Goal: Transaction & Acquisition: Purchase product/service

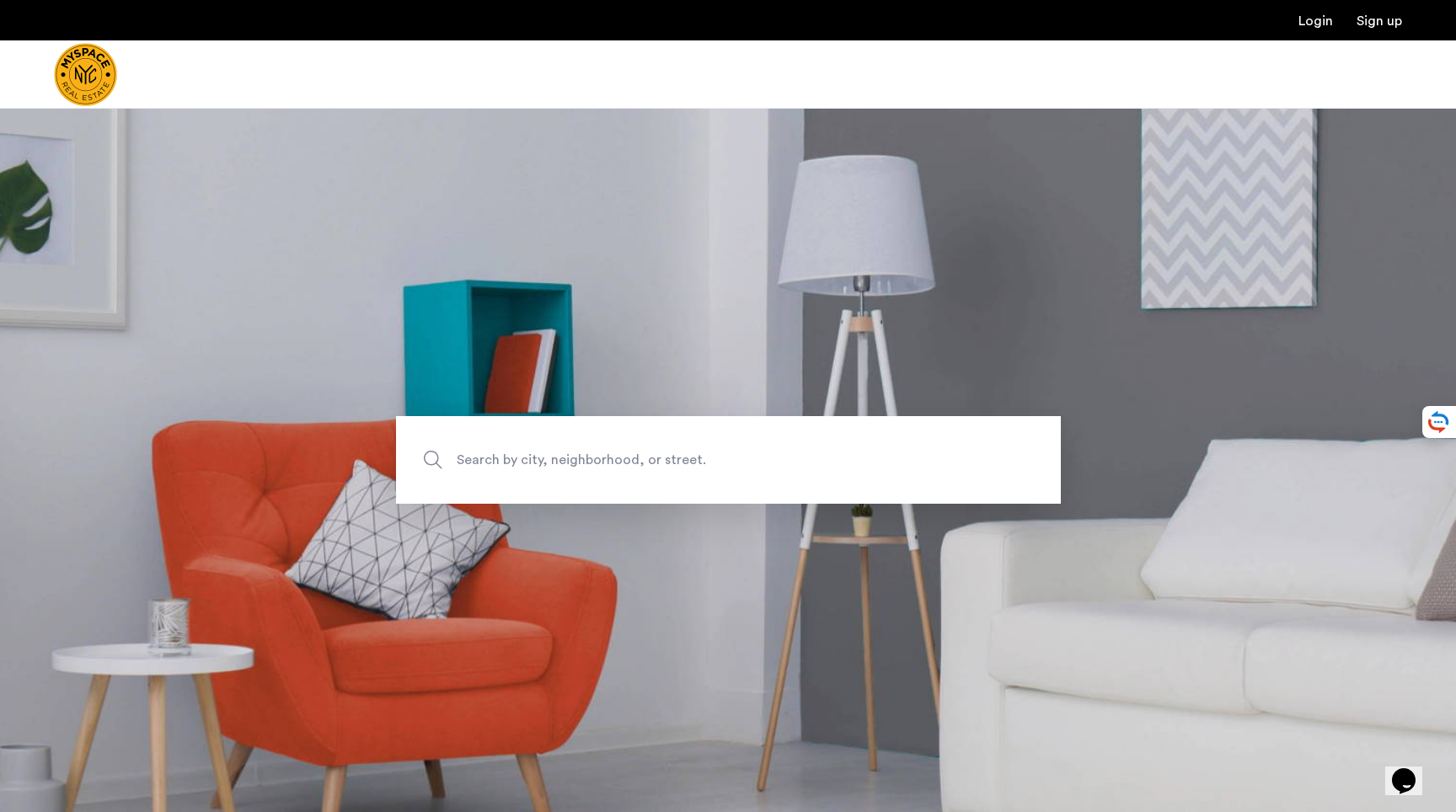
click at [79, 77] on img "Cazamio Logo" at bounding box center [85, 74] width 63 height 63
click at [581, 463] on span "Search by city, neighborhood, or street." at bounding box center [689, 460] width 465 height 22
click at [581, 463] on input "Search by city, neighborhood, or street." at bounding box center [728, 460] width 665 height 88
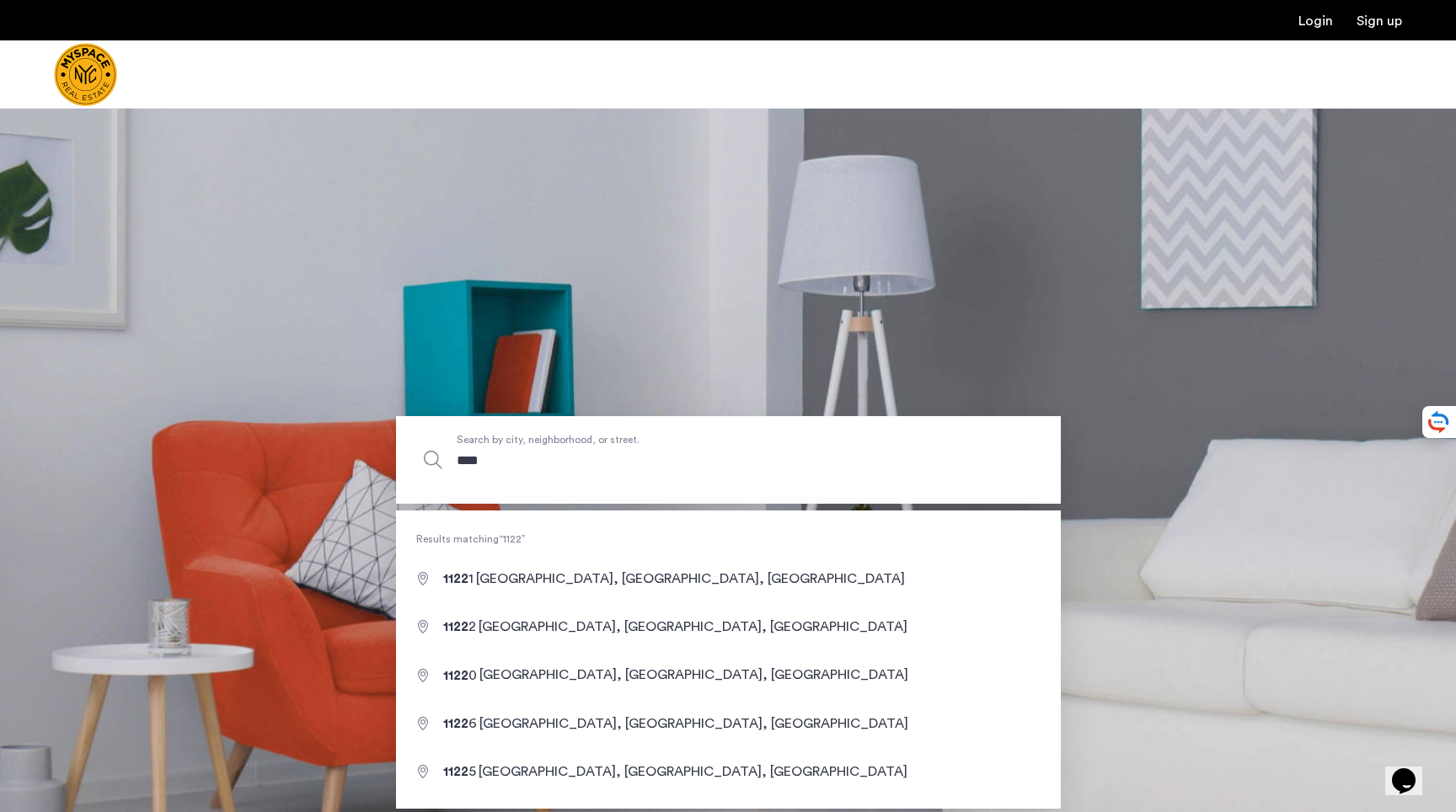
type input "*****"
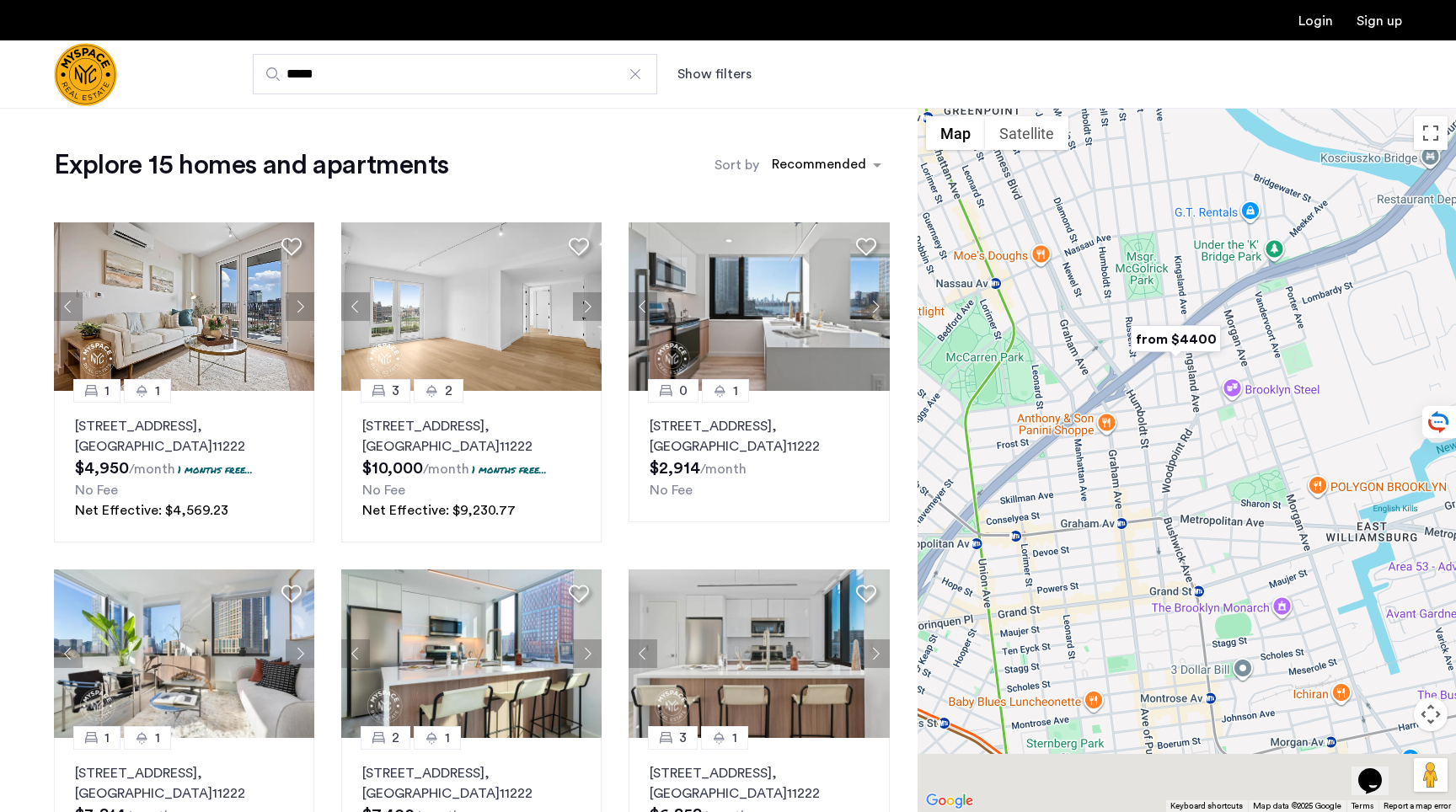
drag, startPoint x: 1202, startPoint y: 553, endPoint x: 1008, endPoint y: 157, distance: 441.0
click at [1009, 158] on div at bounding box center [1187, 460] width 539 height 704
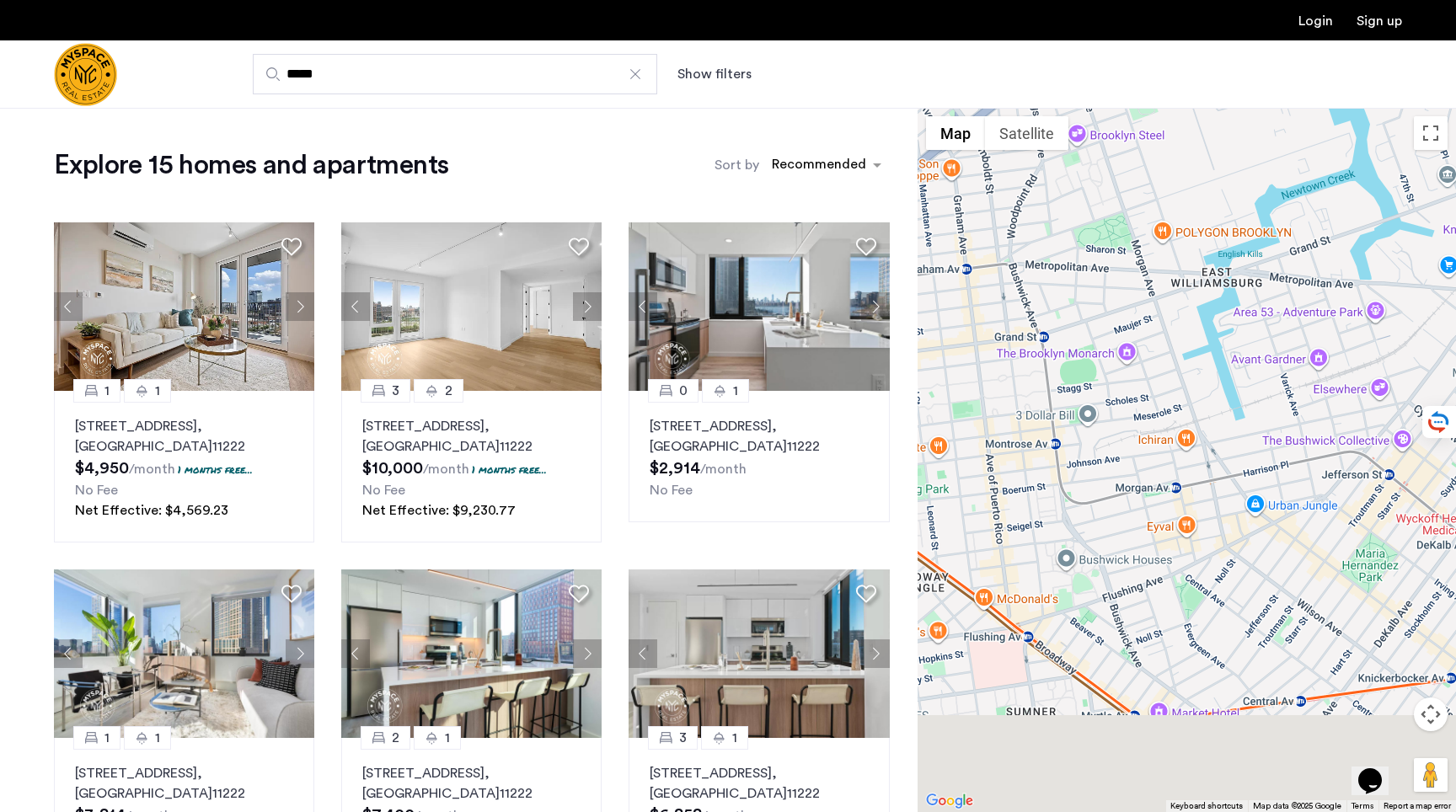
drag, startPoint x: 1243, startPoint y: 489, endPoint x: 1059, endPoint y: 370, distance: 219.1
click at [1059, 370] on div at bounding box center [1187, 460] width 539 height 704
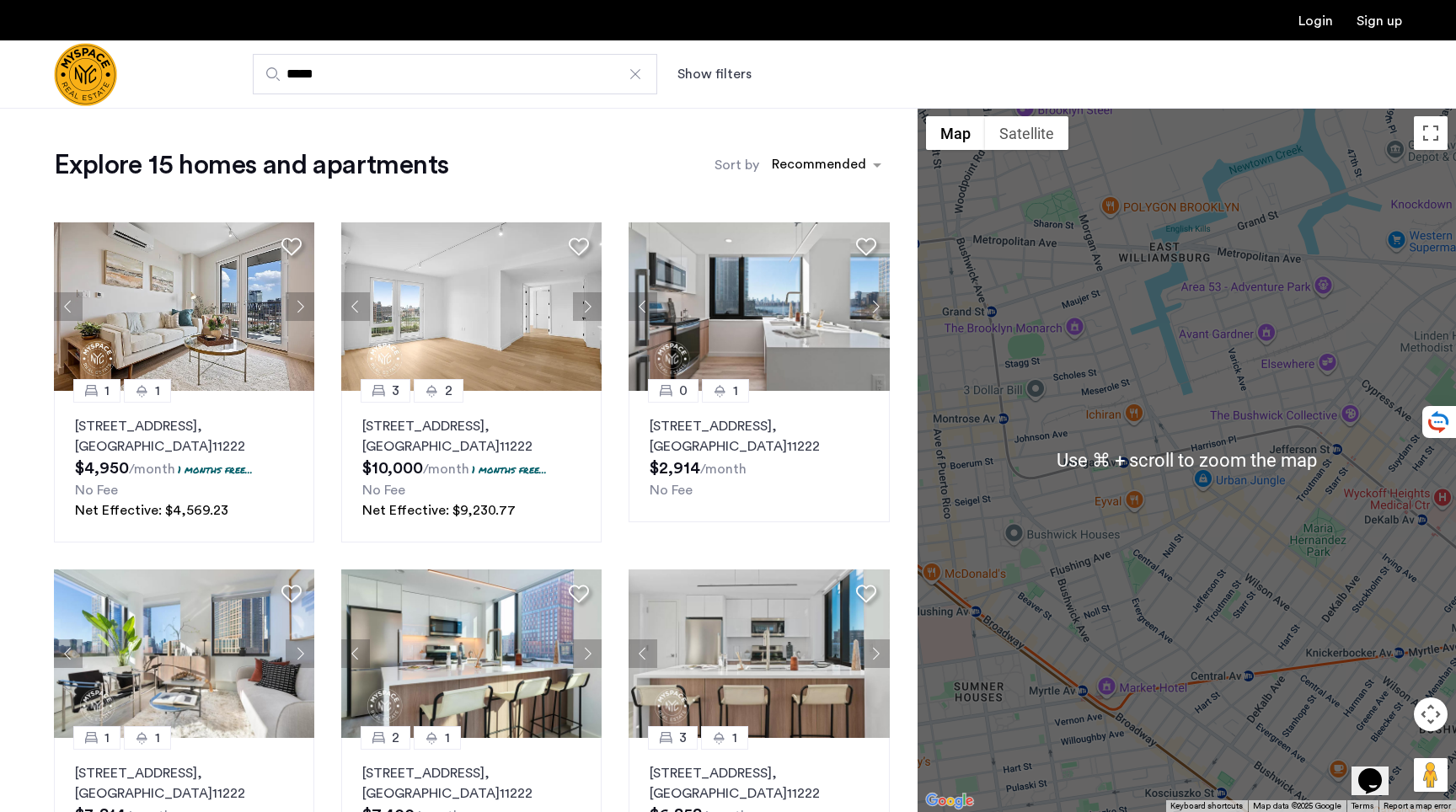
scroll to position [24, 0]
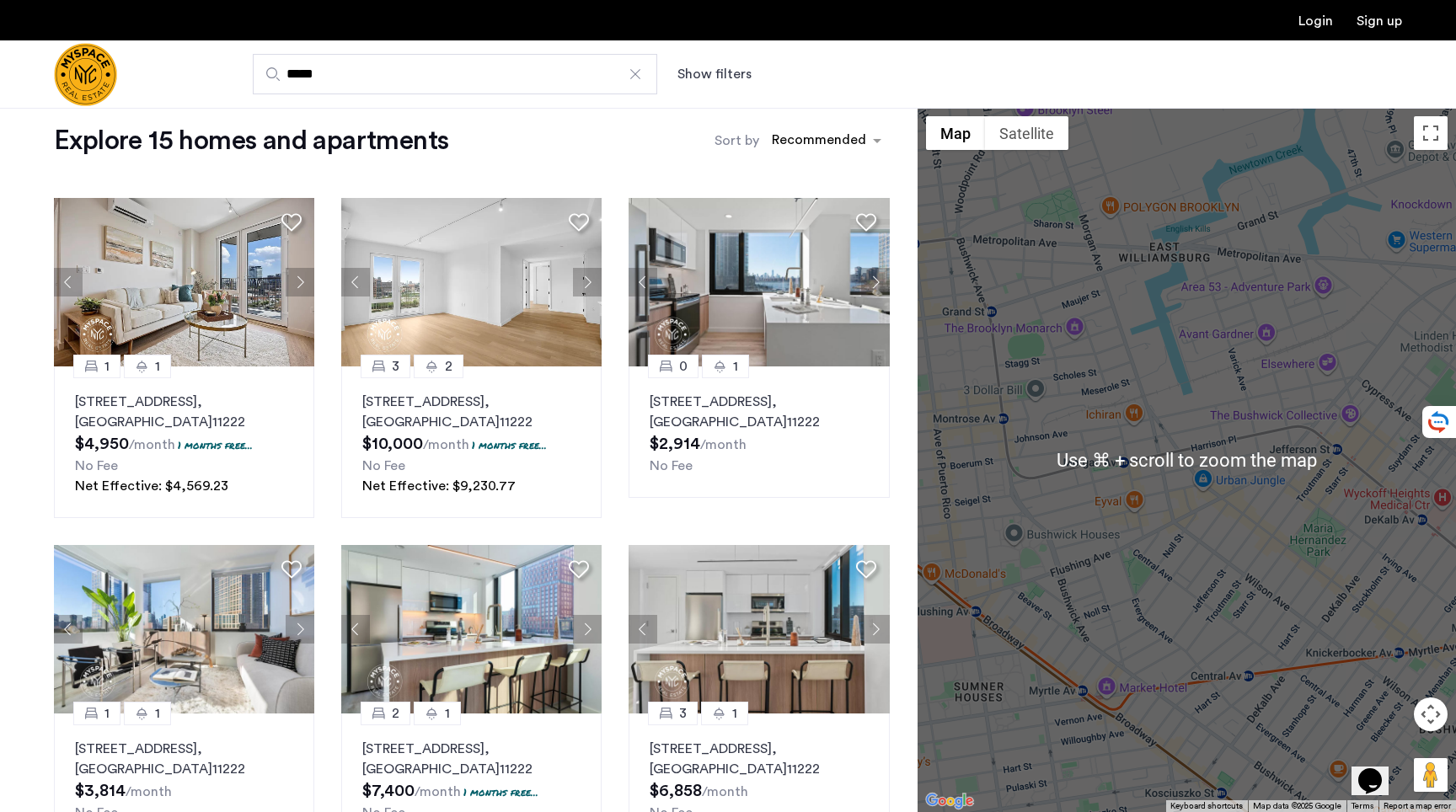
click at [1333, 620] on div at bounding box center [1187, 460] width 539 height 704
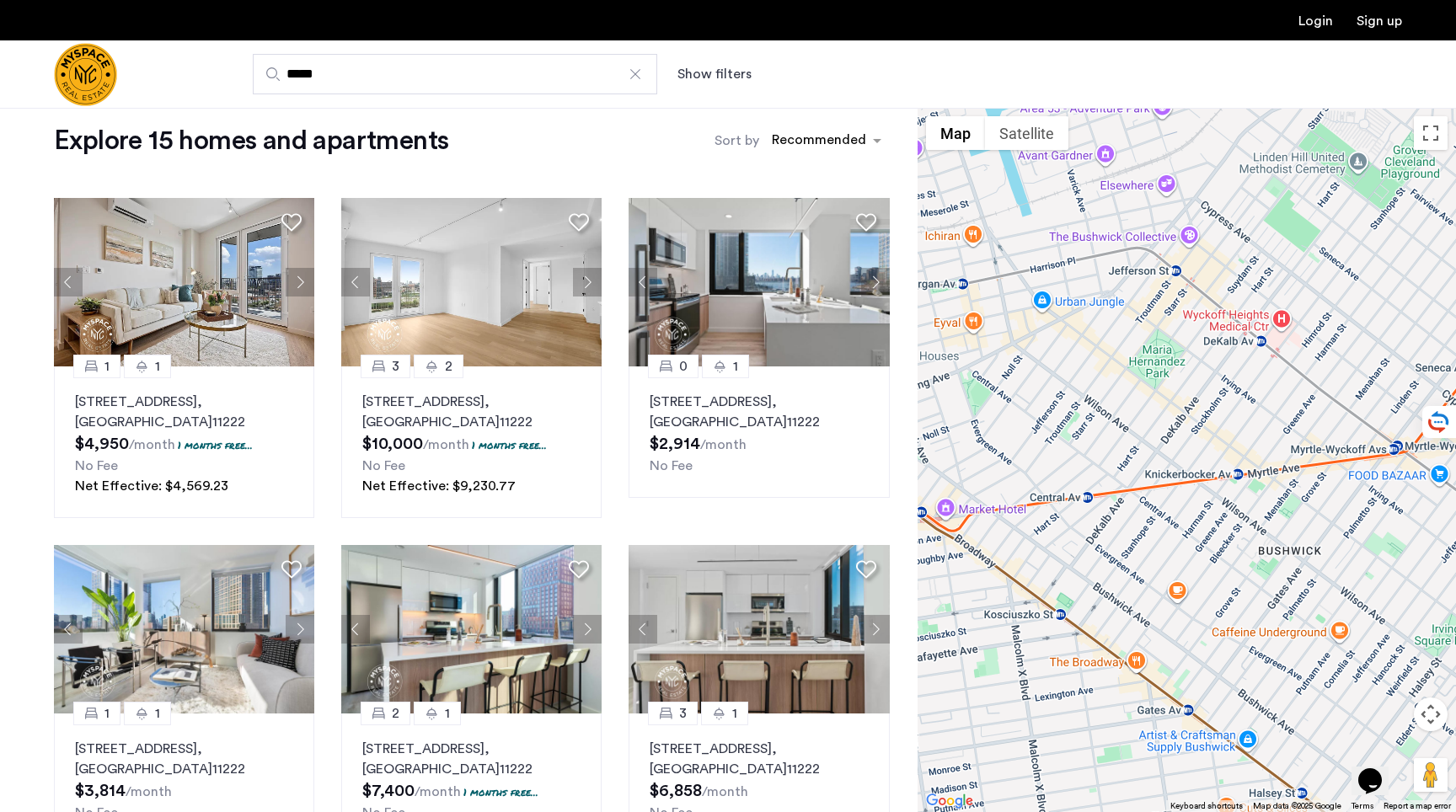
drag, startPoint x: 1233, startPoint y: 554, endPoint x: 1049, endPoint y: 377, distance: 255.3
click at [1049, 377] on div at bounding box center [1187, 460] width 539 height 704
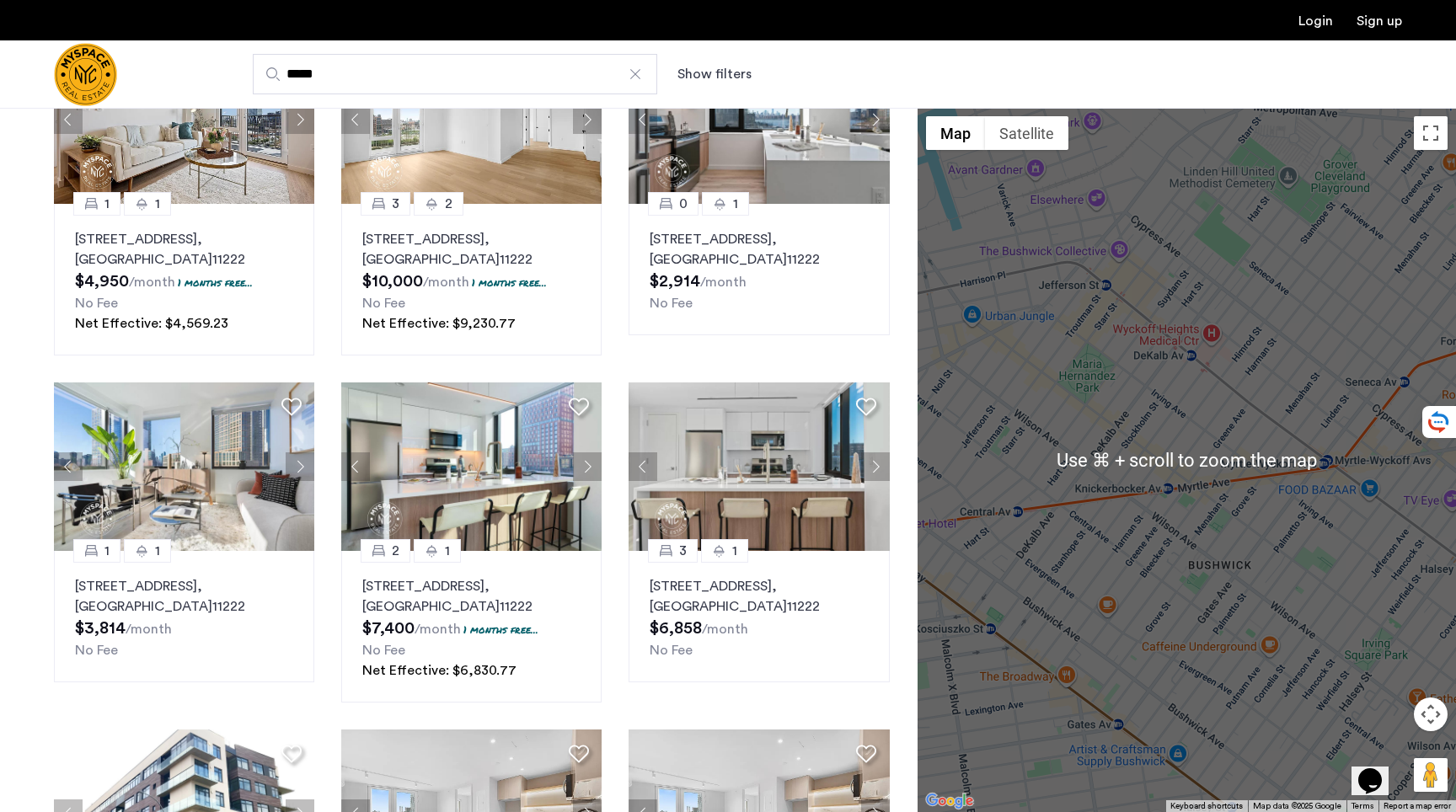
scroll to position [217, 0]
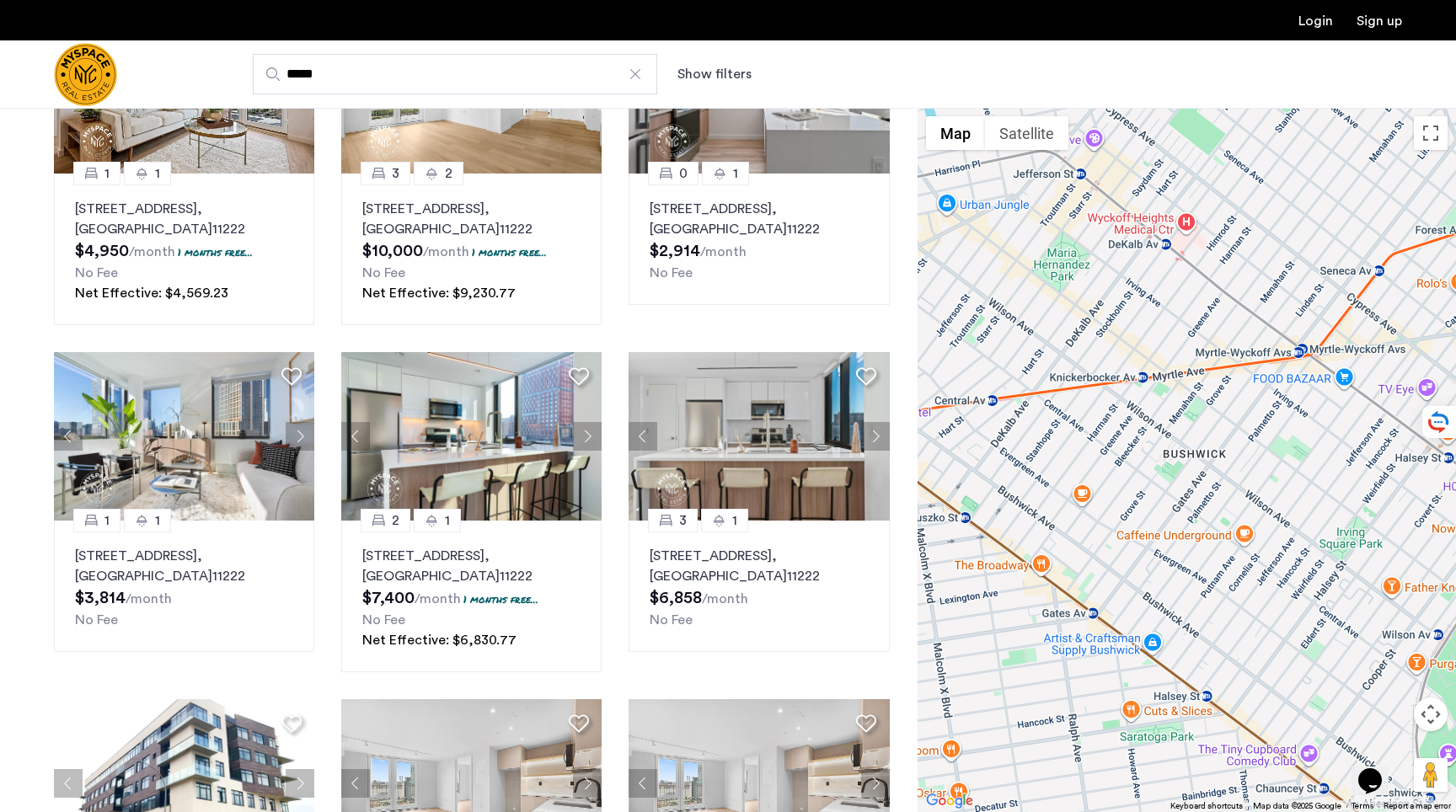
drag, startPoint x: 1167, startPoint y: 568, endPoint x: 1138, endPoint y: 445, distance: 126.4
click at [1138, 447] on div at bounding box center [1187, 460] width 539 height 704
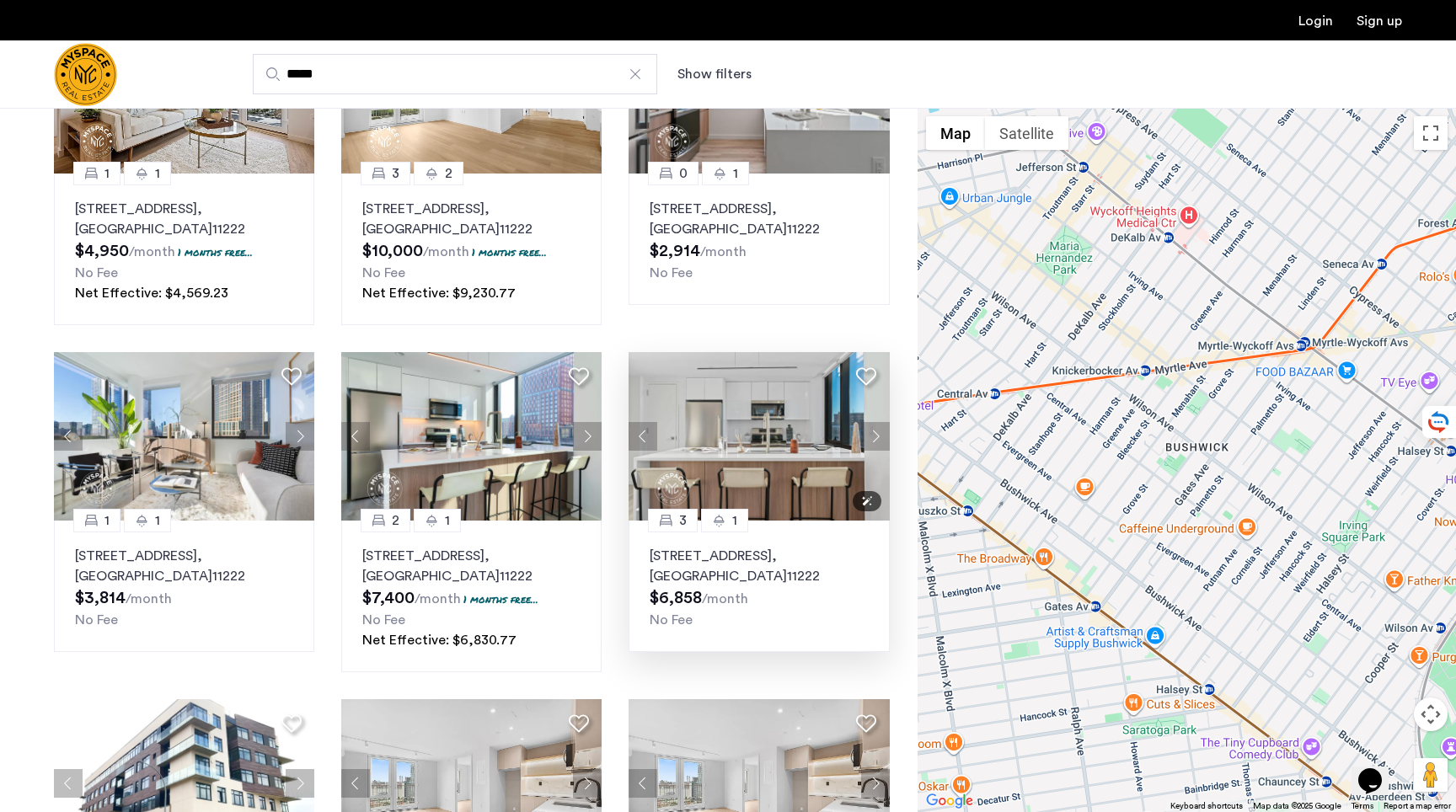
scroll to position [0, 0]
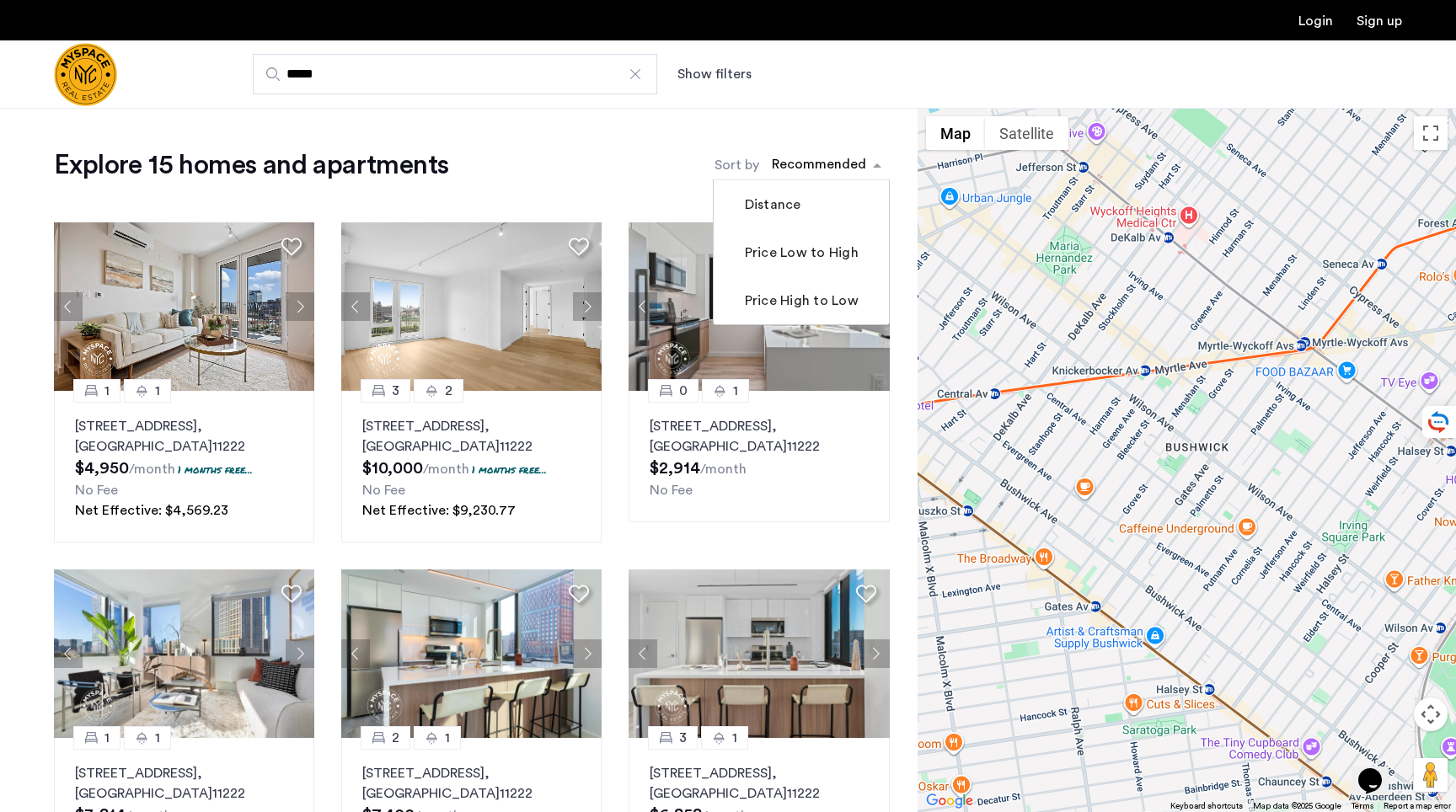
click at [791, 169] on div "sort-apartment" at bounding box center [819, 167] width 99 height 22
click at [778, 256] on label "Price Low to High" at bounding box center [800, 252] width 117 height 20
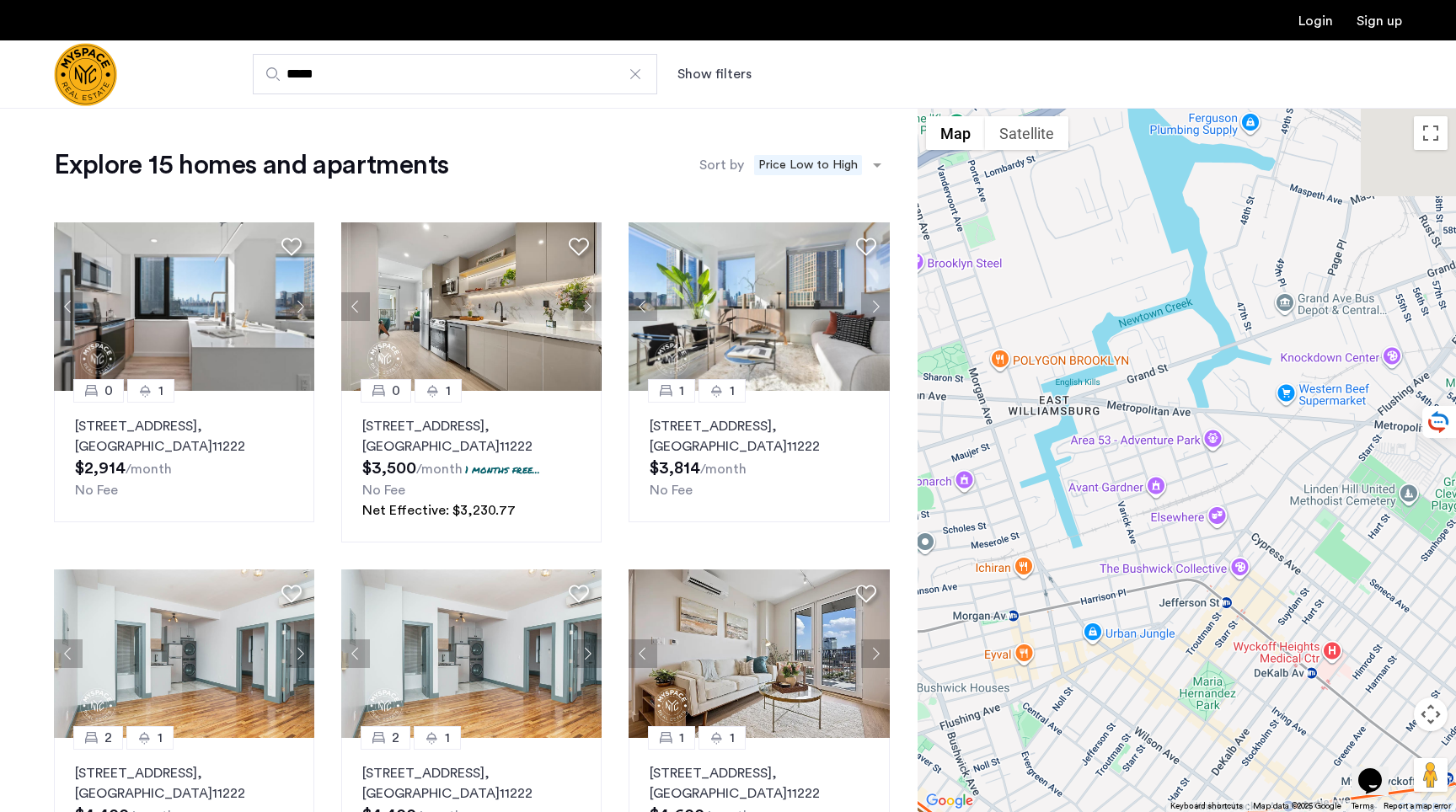
drag, startPoint x: 1234, startPoint y: 561, endPoint x: 724, endPoint y: 117, distance: 676.2
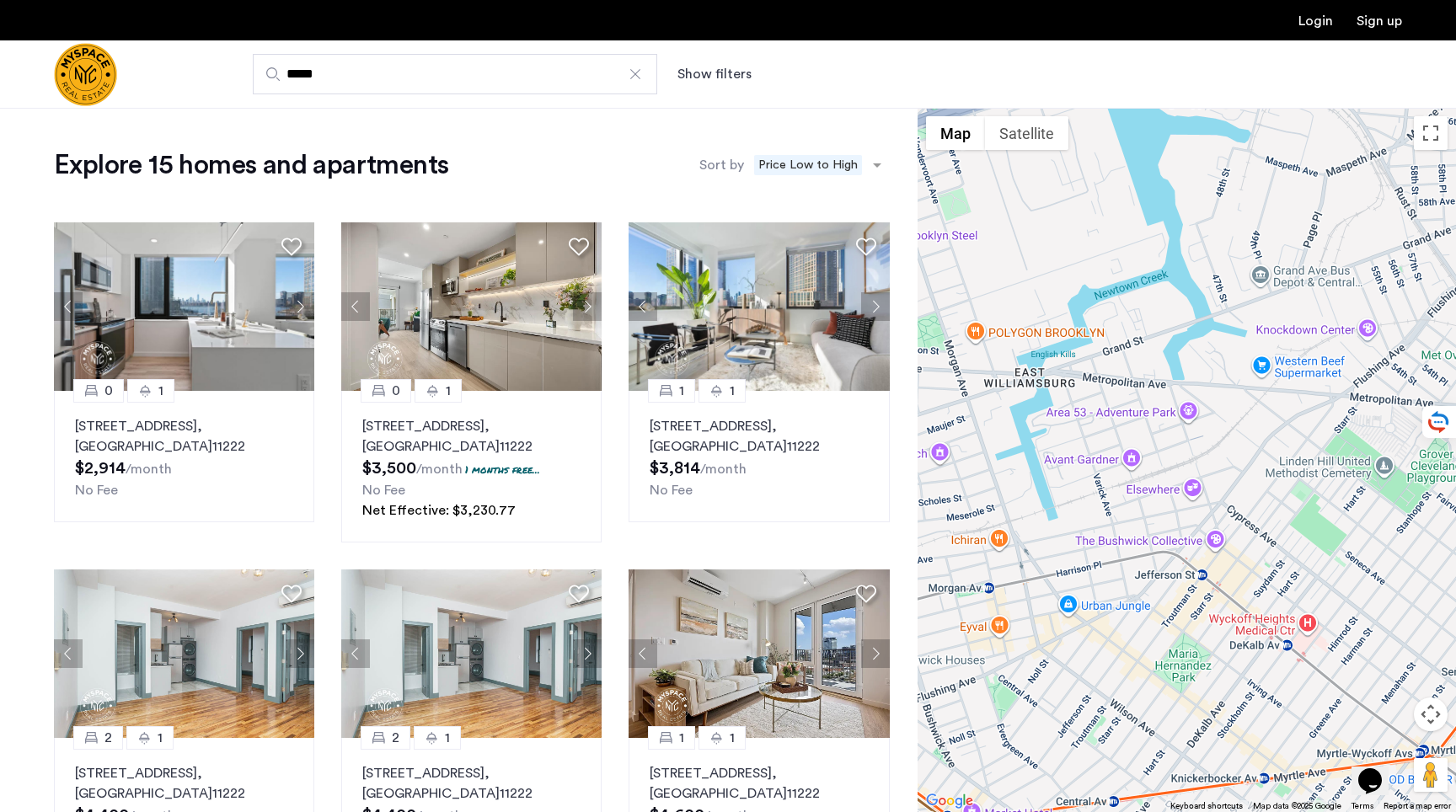
click at [636, 81] on div at bounding box center [635, 74] width 17 height 17
click at [636, 81] on input "*****" at bounding box center [455, 73] width 405 height 41
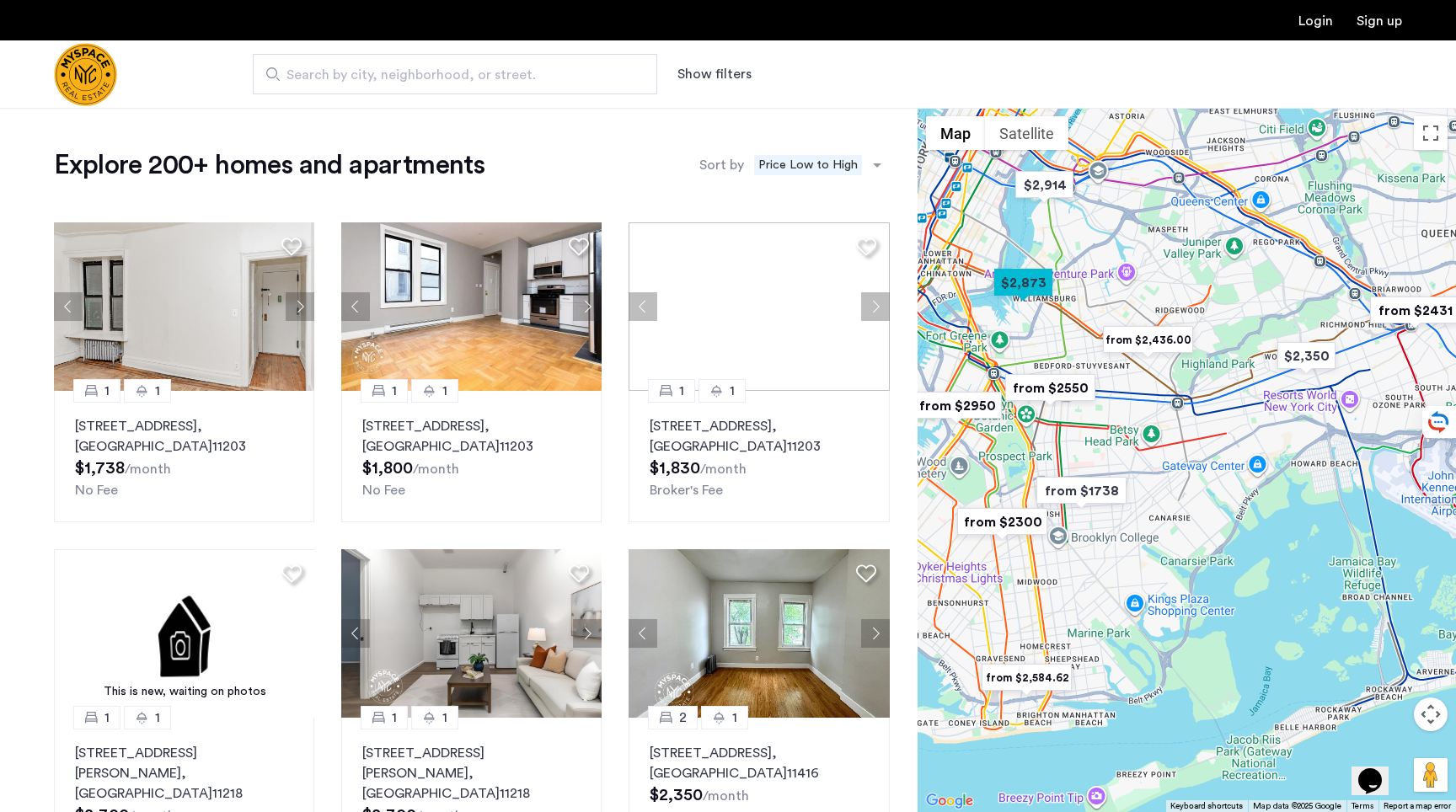
click at [563, 75] on span "Search by city, neighborhood, or street." at bounding box center [448, 74] width 324 height 20
click at [563, 75] on input "Search by city, neighborhood, or street." at bounding box center [455, 73] width 405 height 41
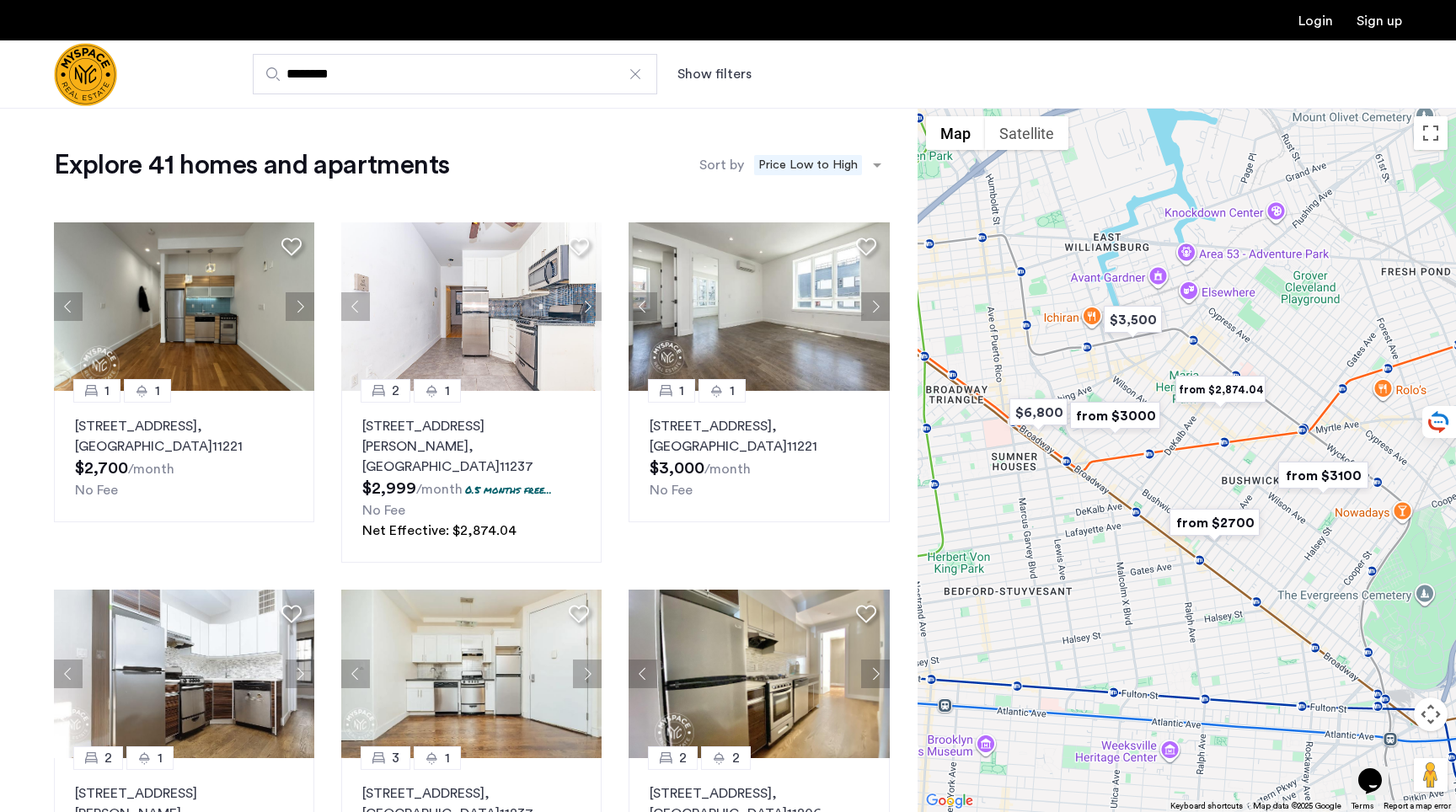
type input "********"
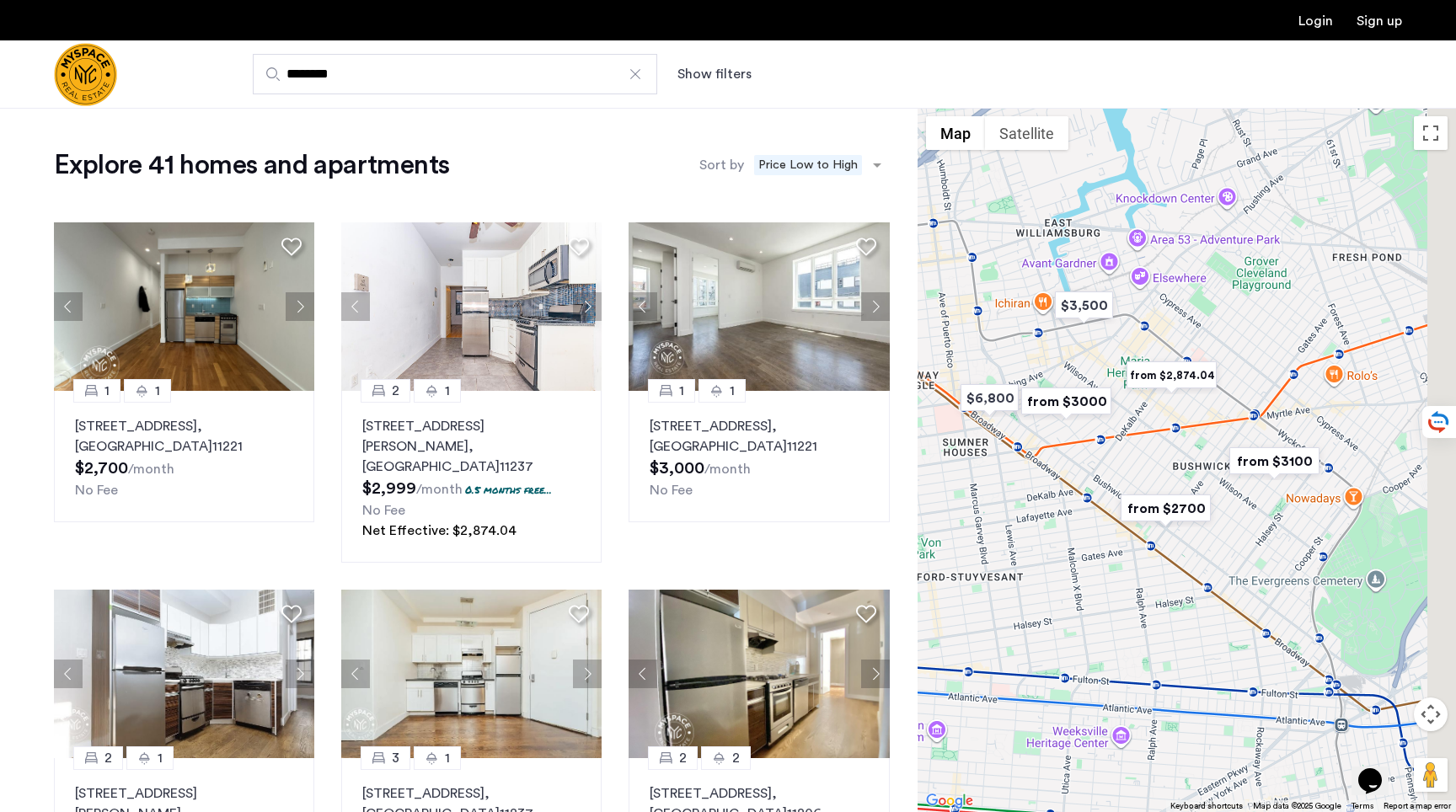
drag, startPoint x: 1270, startPoint y: 510, endPoint x: 1219, endPoint y: 494, distance: 53.5
click at [1219, 495] on div at bounding box center [1187, 460] width 539 height 704
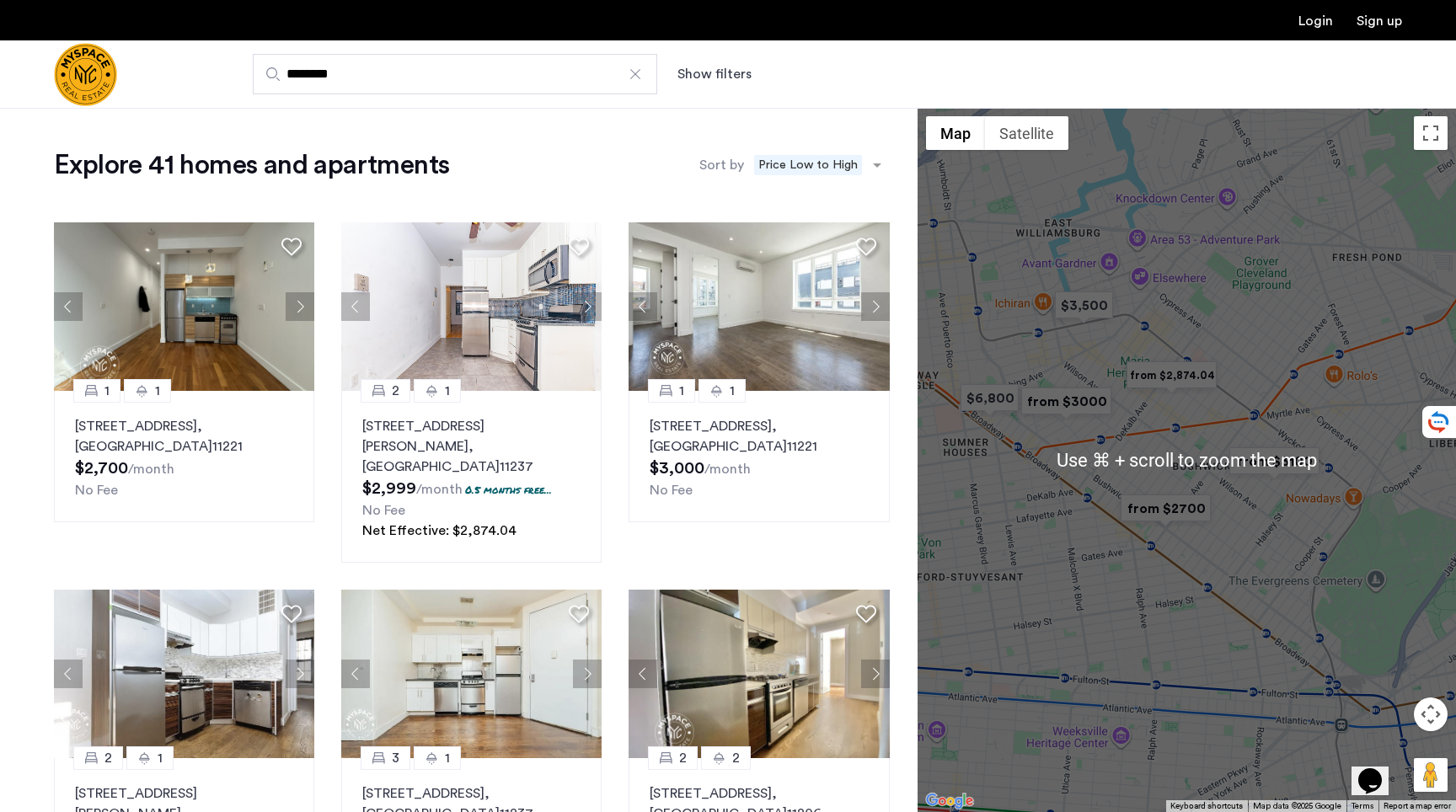
click at [1175, 532] on div at bounding box center [1187, 460] width 539 height 704
click at [1170, 513] on img "from $2700" at bounding box center [1166, 508] width 104 height 38
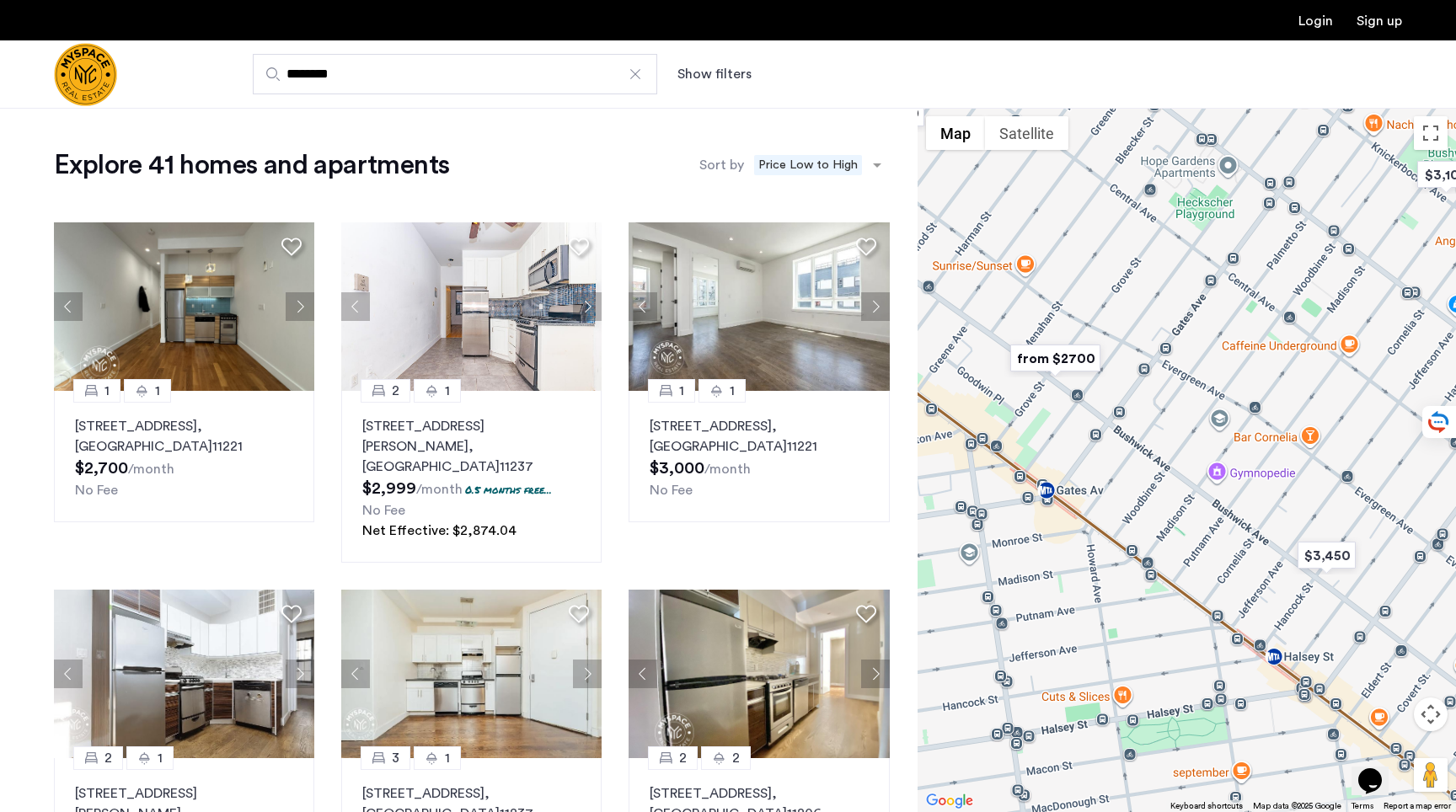
click at [1073, 353] on img "from $2700" at bounding box center [1056, 359] width 104 height 38
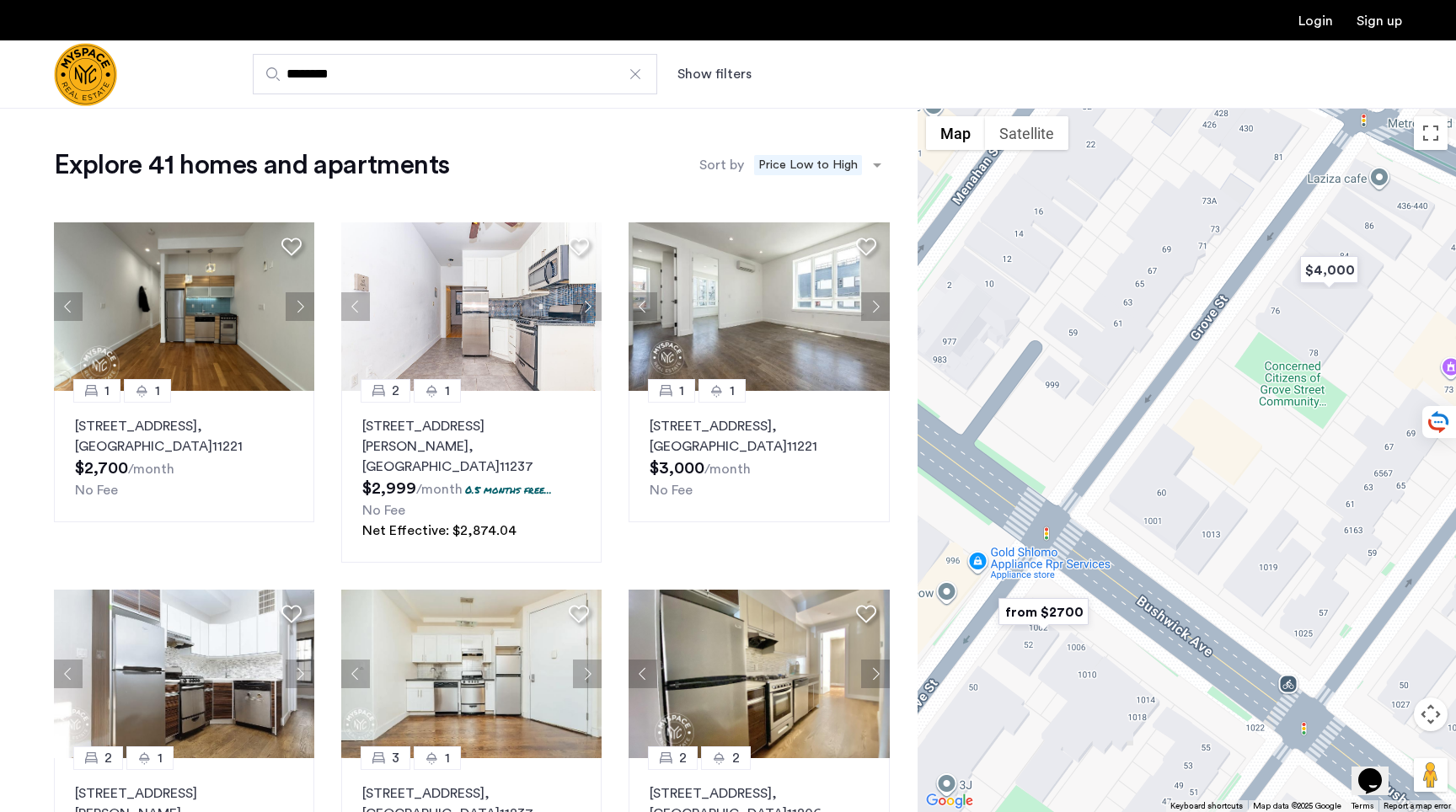
click at [1034, 607] on img "from $2700" at bounding box center [1043, 612] width 104 height 38
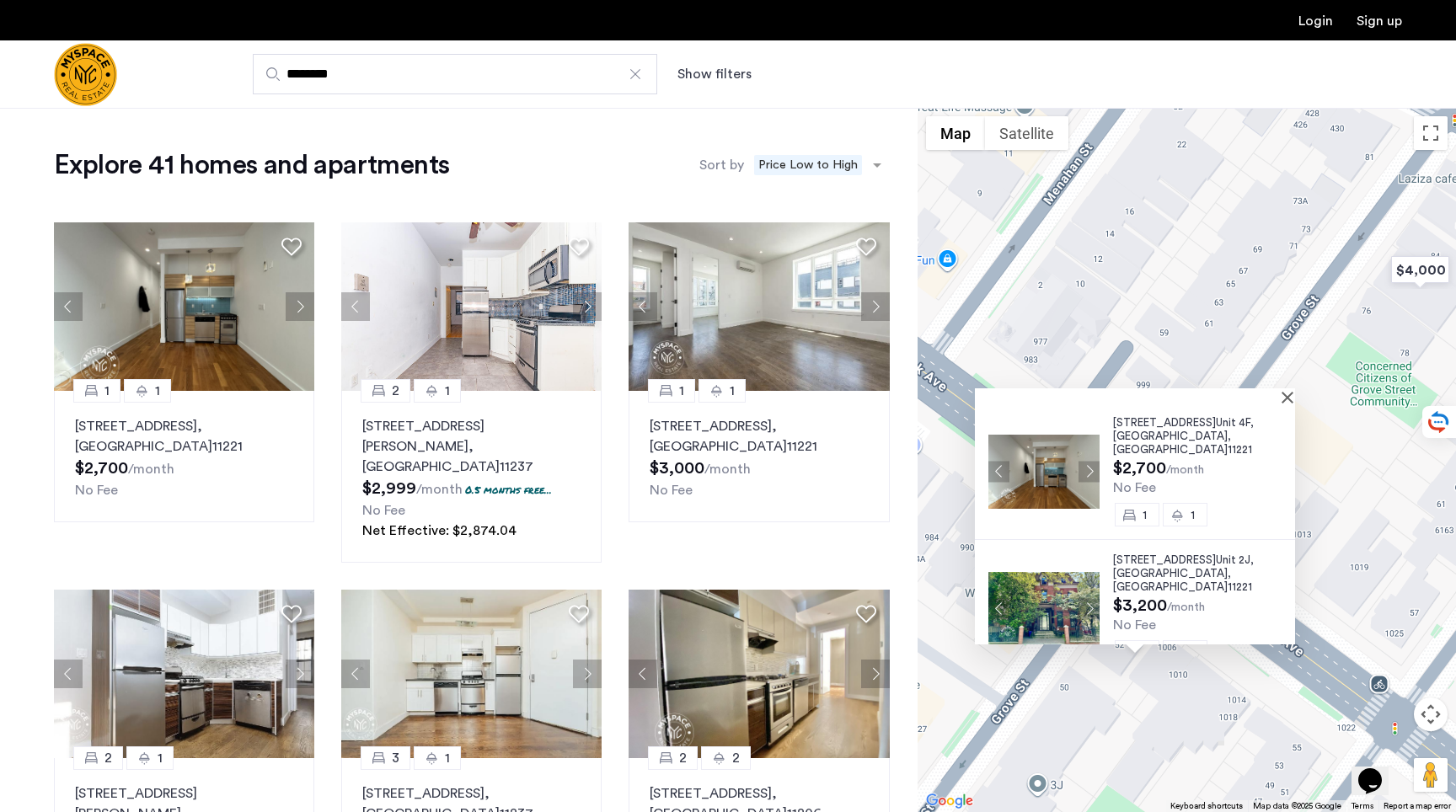
click at [1083, 465] on button "Next apartment" at bounding box center [1089, 471] width 21 height 21
click at [1083, 465] on img at bounding box center [1043, 472] width 111 height 74
click at [1083, 465] on button "Next apartment" at bounding box center [1089, 471] width 21 height 21
click at [1145, 425] on span "1002 Bushwick Ave," at bounding box center [1164, 422] width 103 height 11
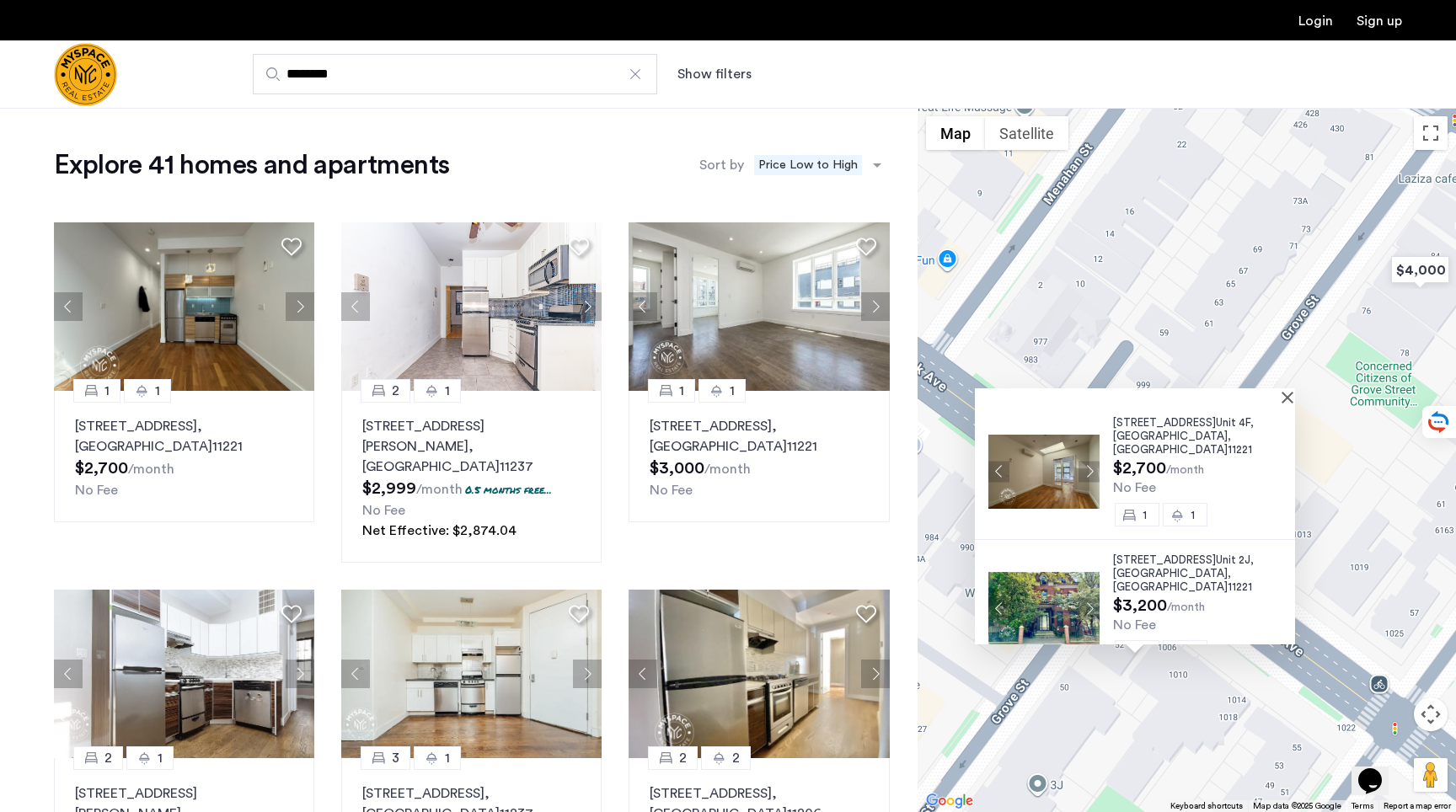
click at [1185, 323] on div "1002 Bushwick Ave, Unit 4F, Brooklyn , NY 11221 $2,700 /month No Fee 1 1 1002 B…" at bounding box center [1187, 460] width 539 height 704
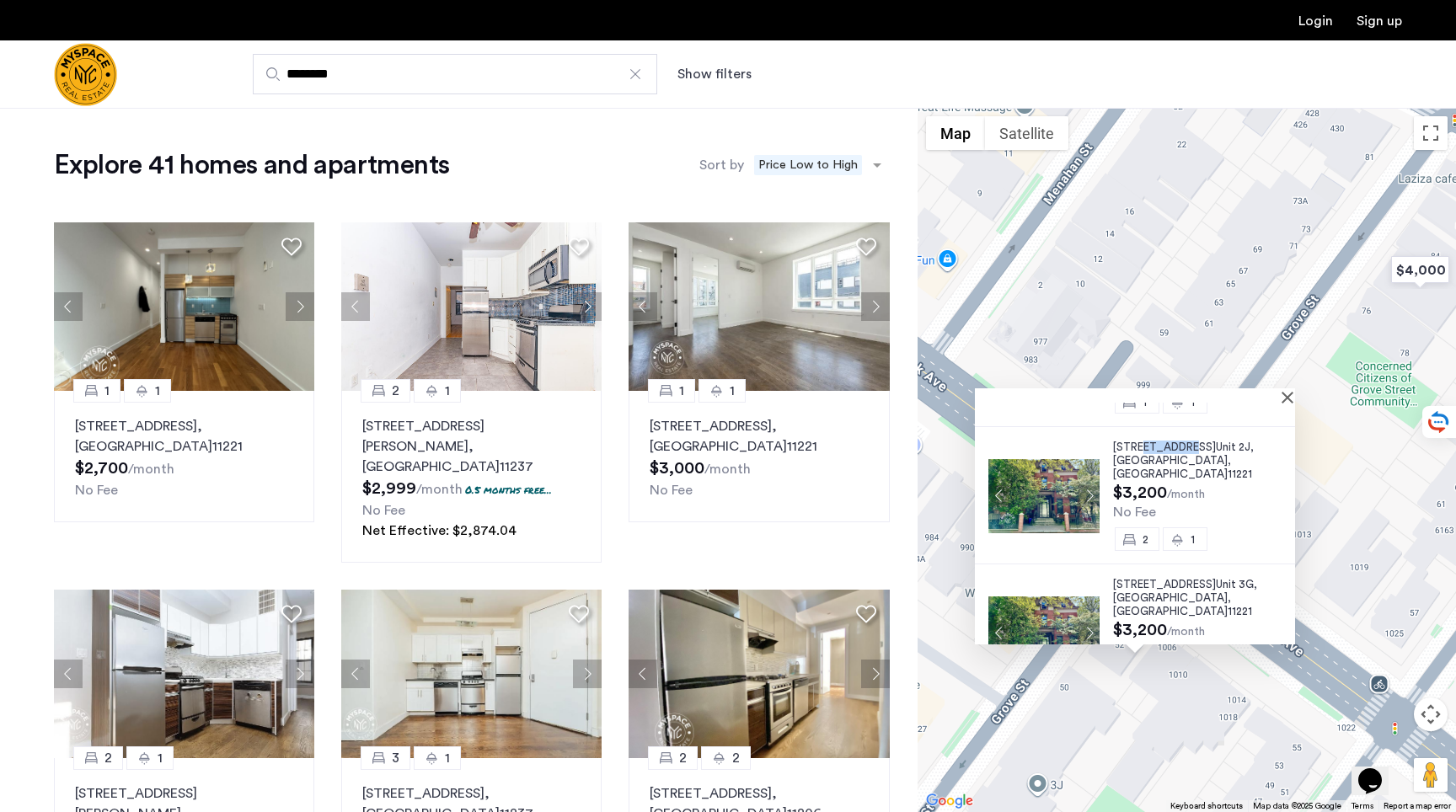
drag, startPoint x: 1152, startPoint y: 443, endPoint x: 1122, endPoint y: 437, distance: 30.6
click at [1122, 441] on div "1002 Bushwick Ave, Unit 2J, Brooklyn , NY 11221" at bounding box center [1204, 461] width 182 height 41
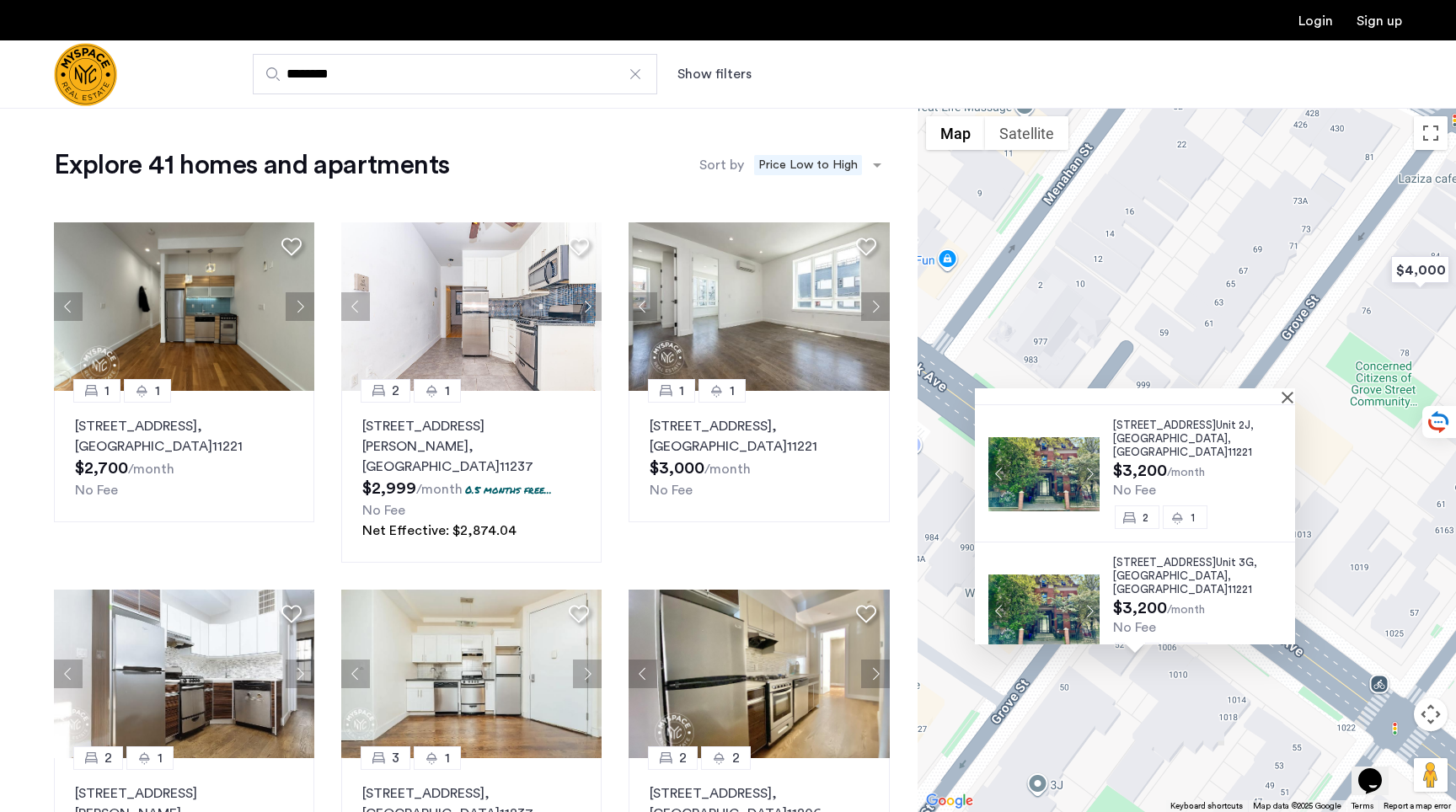
click at [1147, 570] on span "Brooklyn" at bounding box center [1170, 576] width 115 height 11
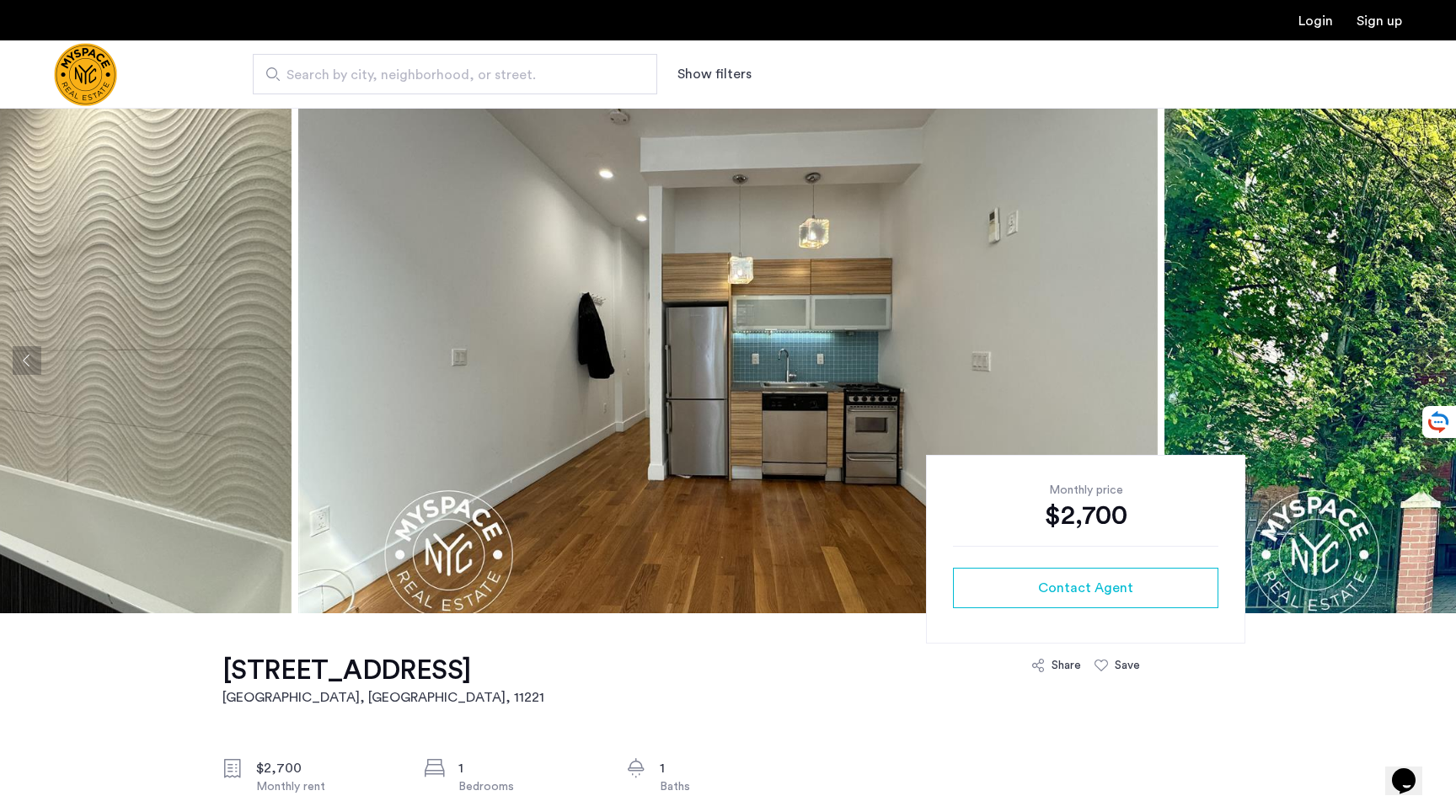
click at [23, 374] on button "Previous apartment" at bounding box center [27, 360] width 28 height 28
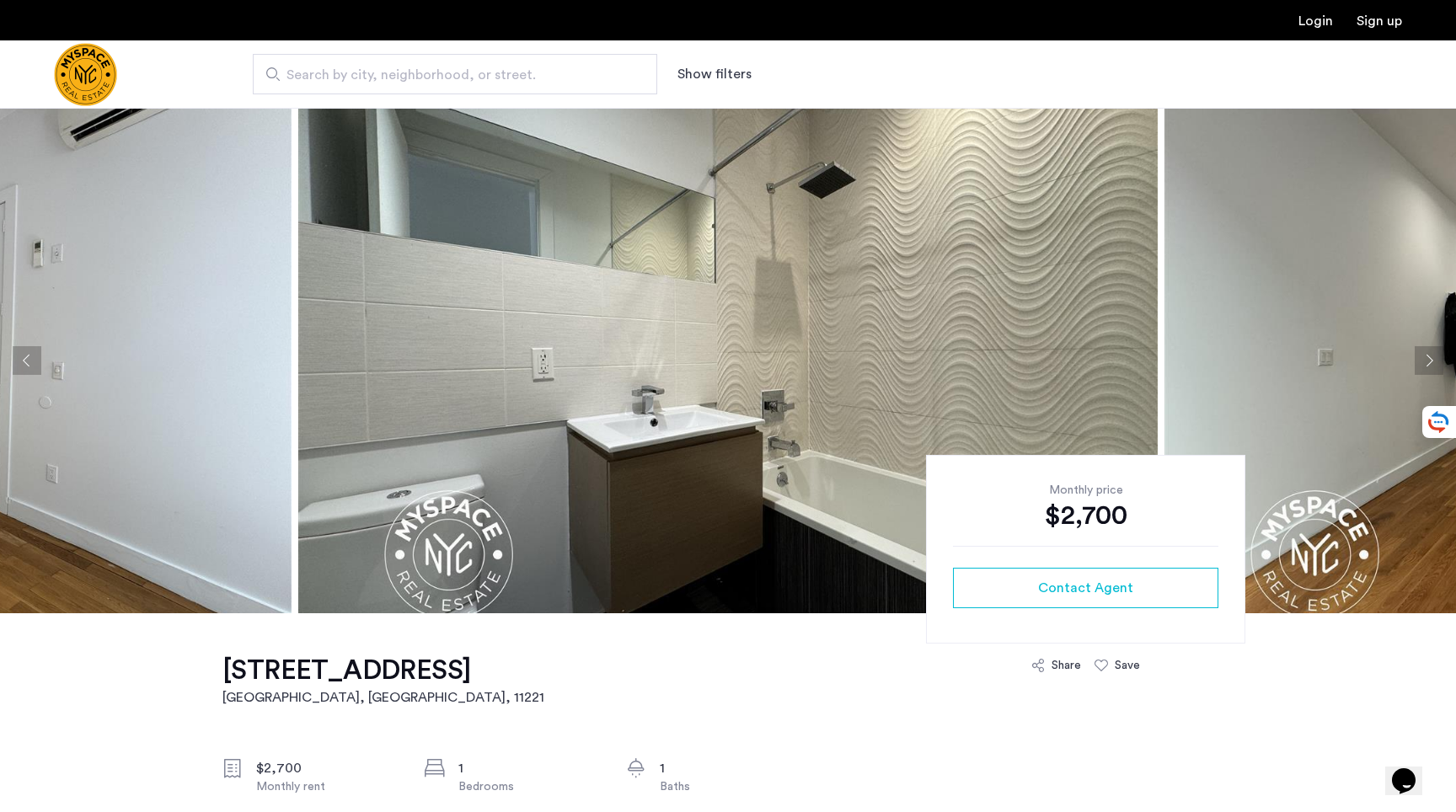
click at [23, 374] on button "Previous apartment" at bounding box center [27, 360] width 28 height 28
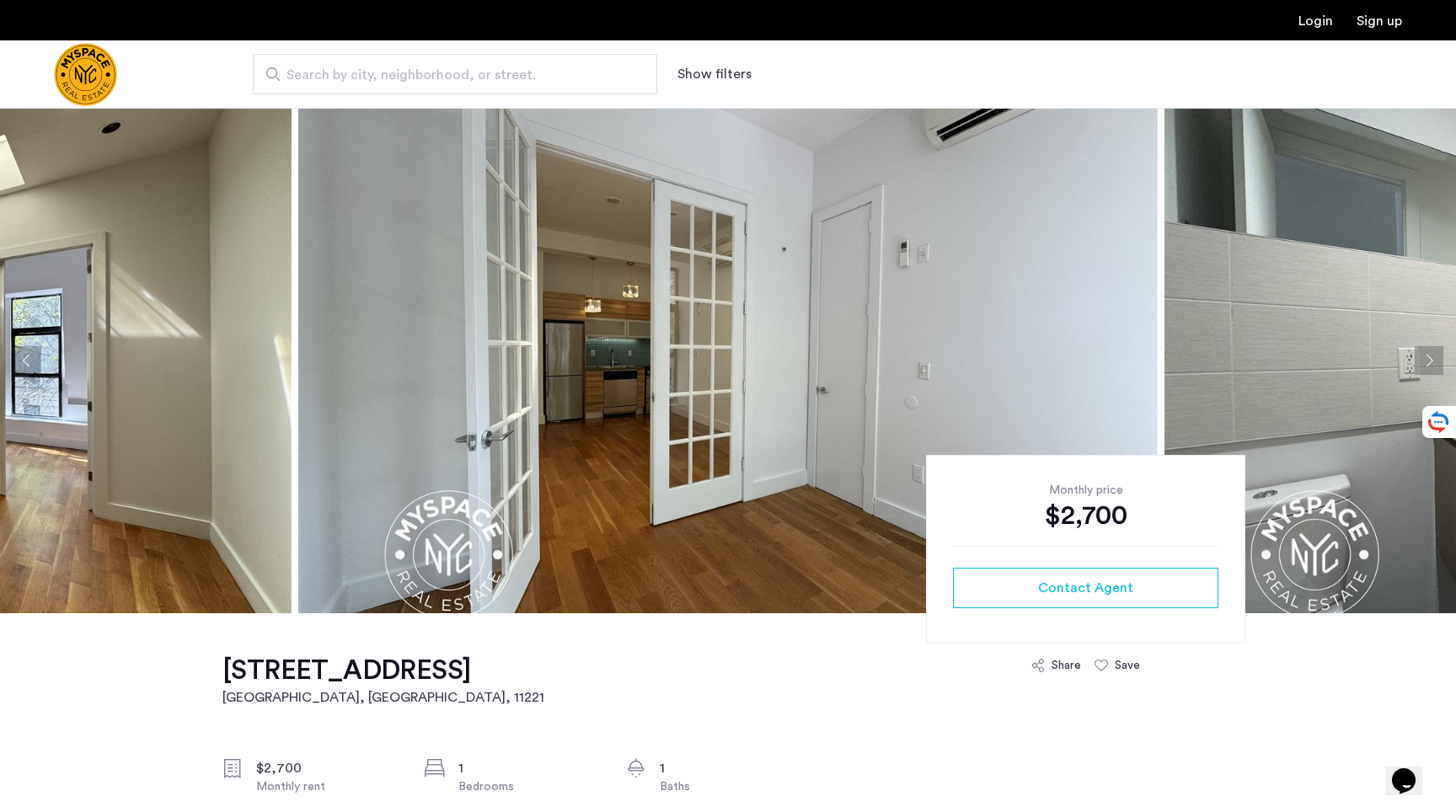
click at [23, 374] on button "Previous apartment" at bounding box center [27, 360] width 28 height 28
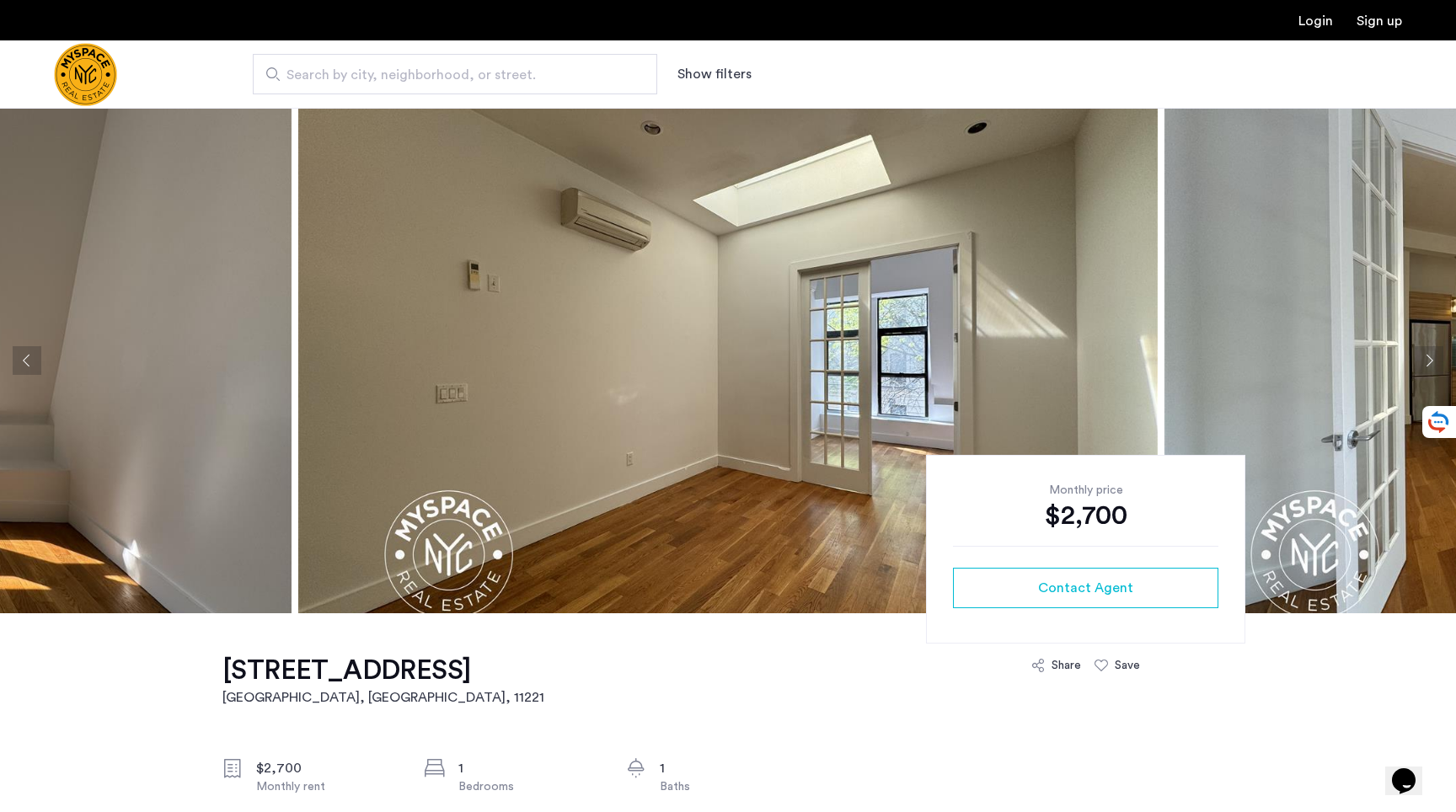
click at [23, 374] on button "Previous apartment" at bounding box center [27, 360] width 28 height 28
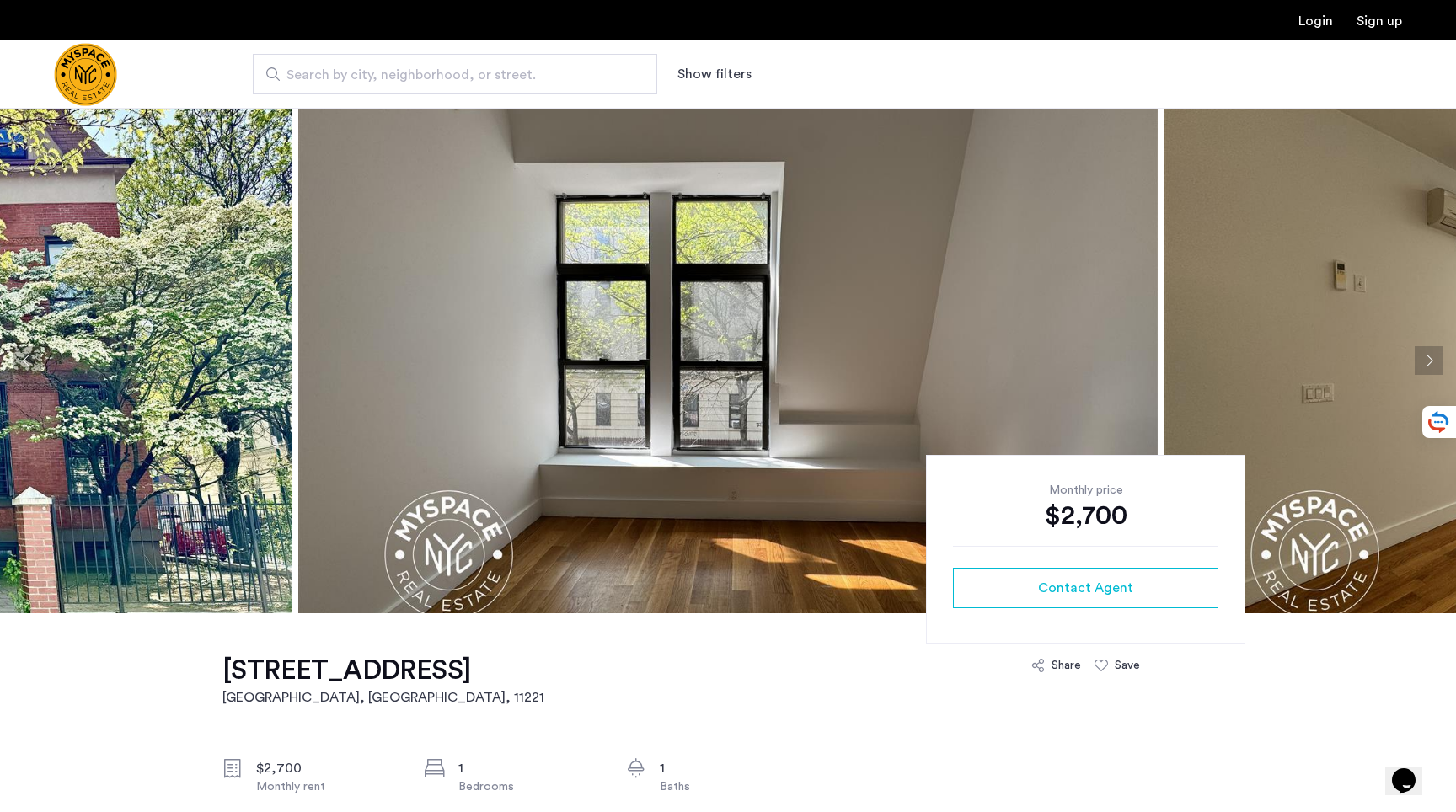
click at [23, 374] on button "Previous apartment" at bounding box center [27, 360] width 28 height 28
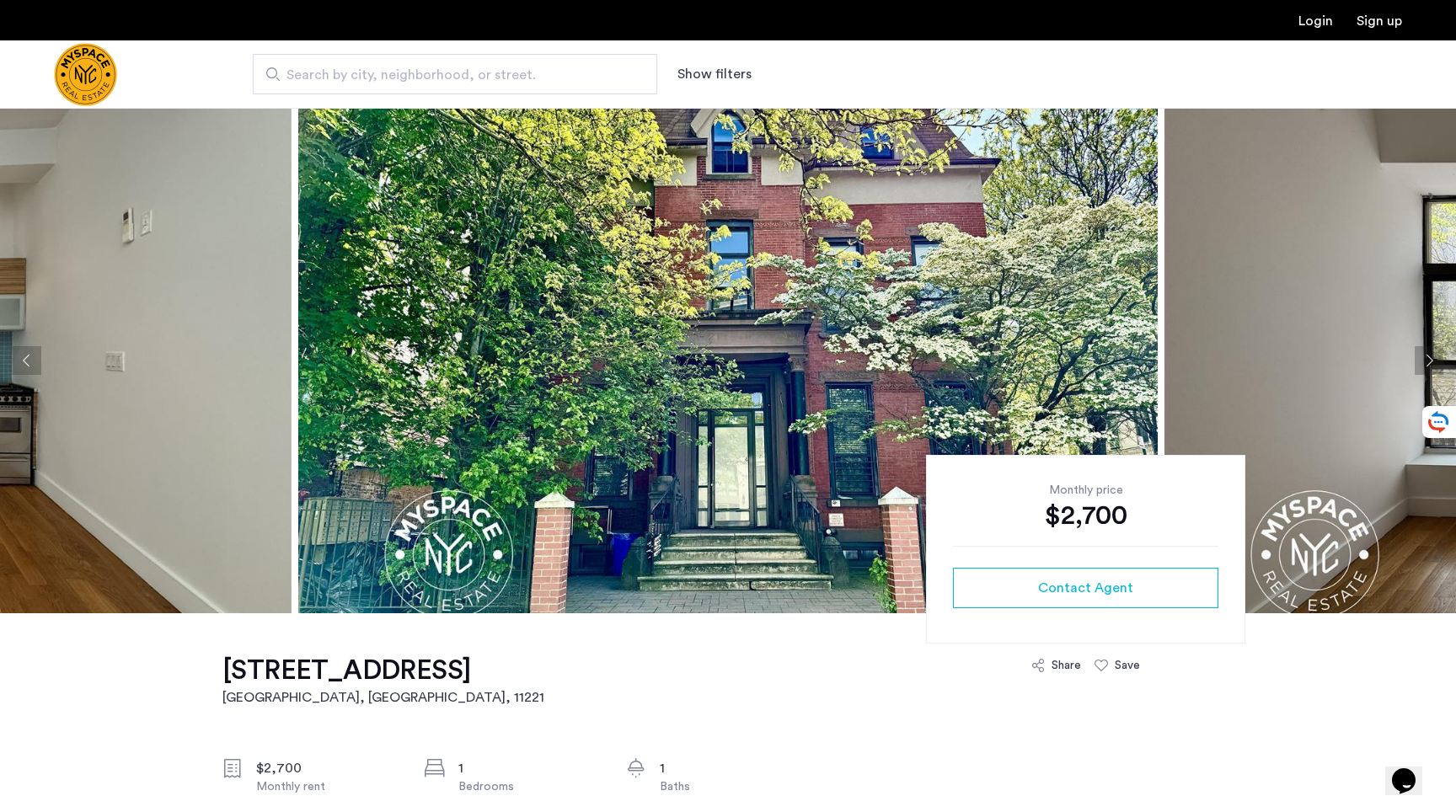
click at [23, 374] on button "Previous apartment" at bounding box center [27, 360] width 28 height 28
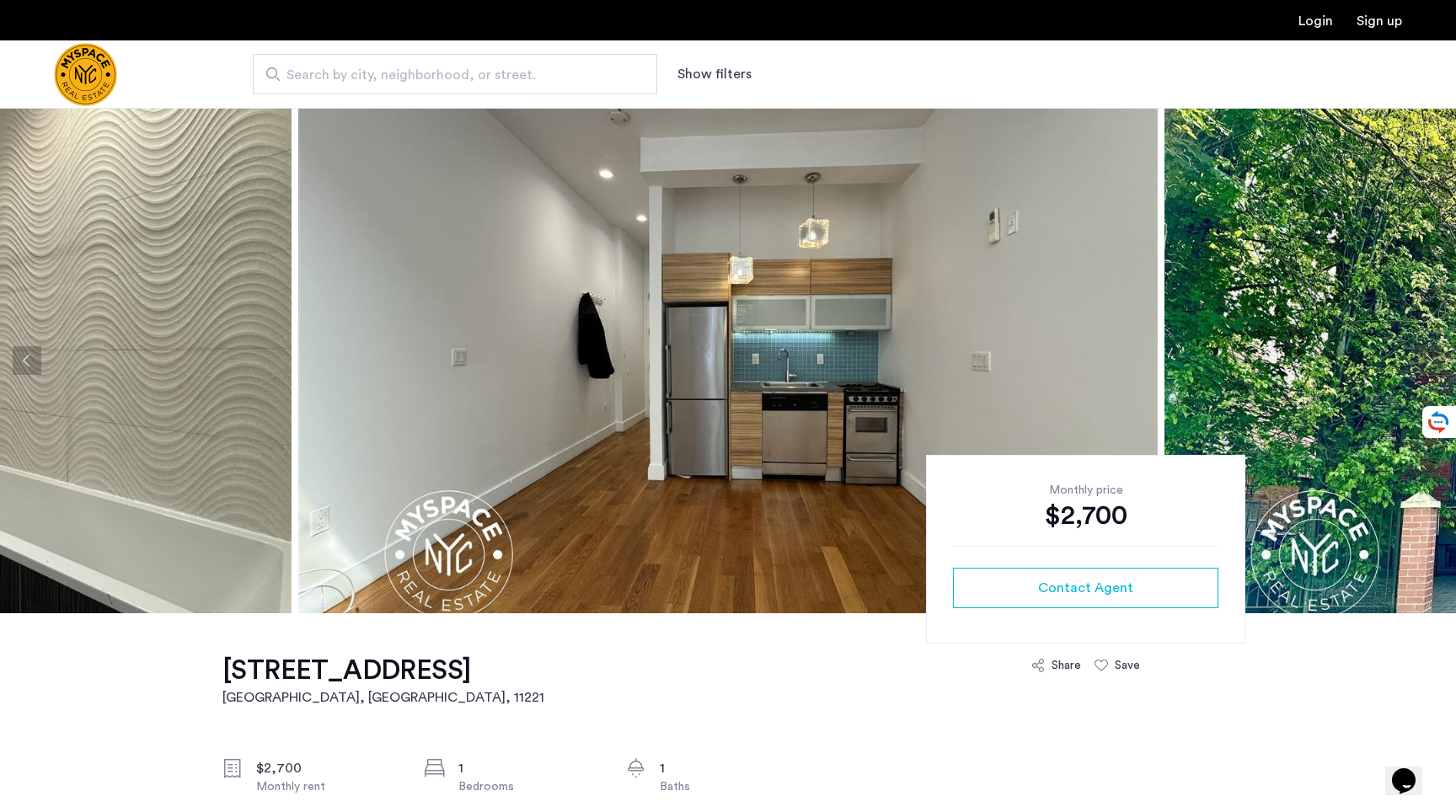
click at [23, 374] on button "Previous apartment" at bounding box center [27, 360] width 28 height 28
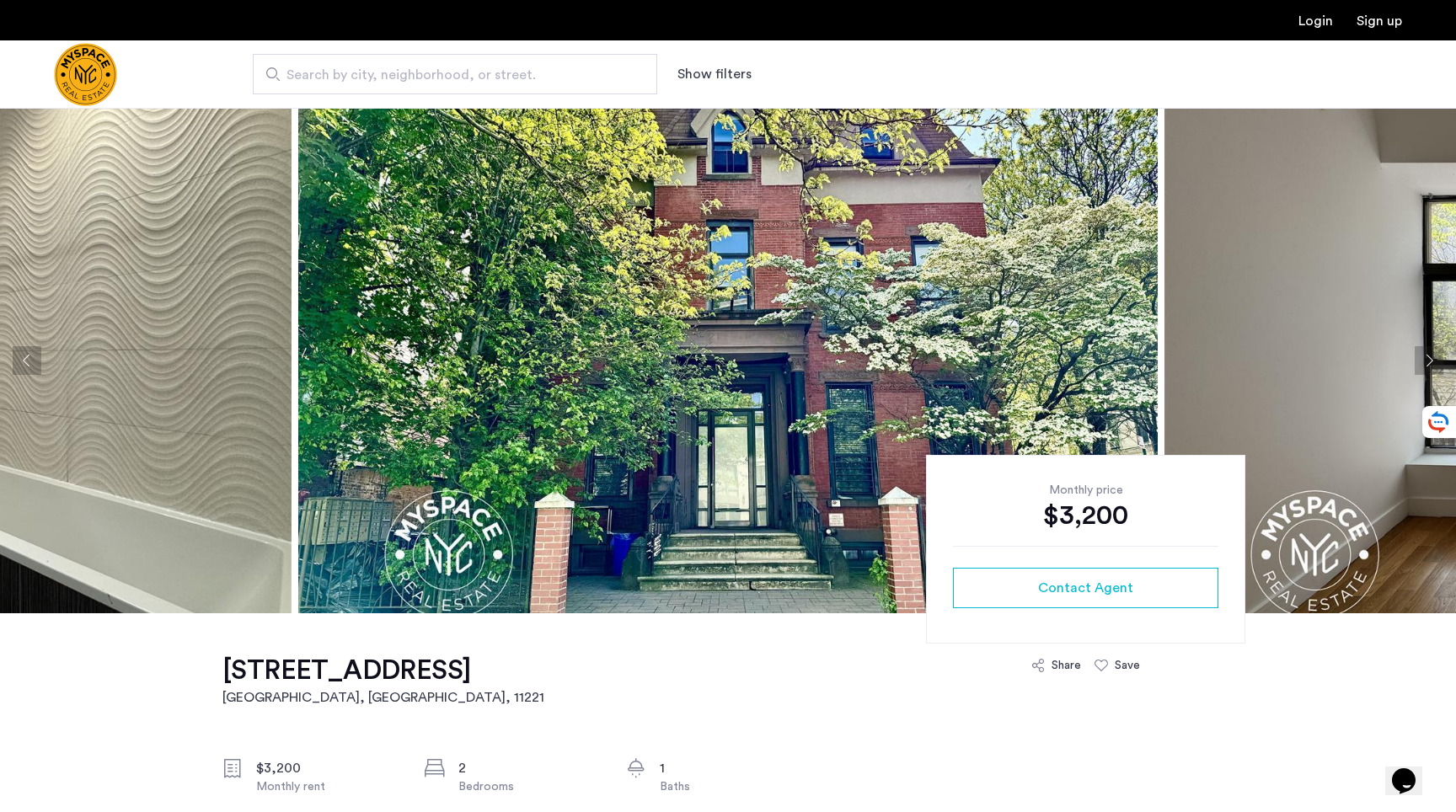
scroll to position [198, 0]
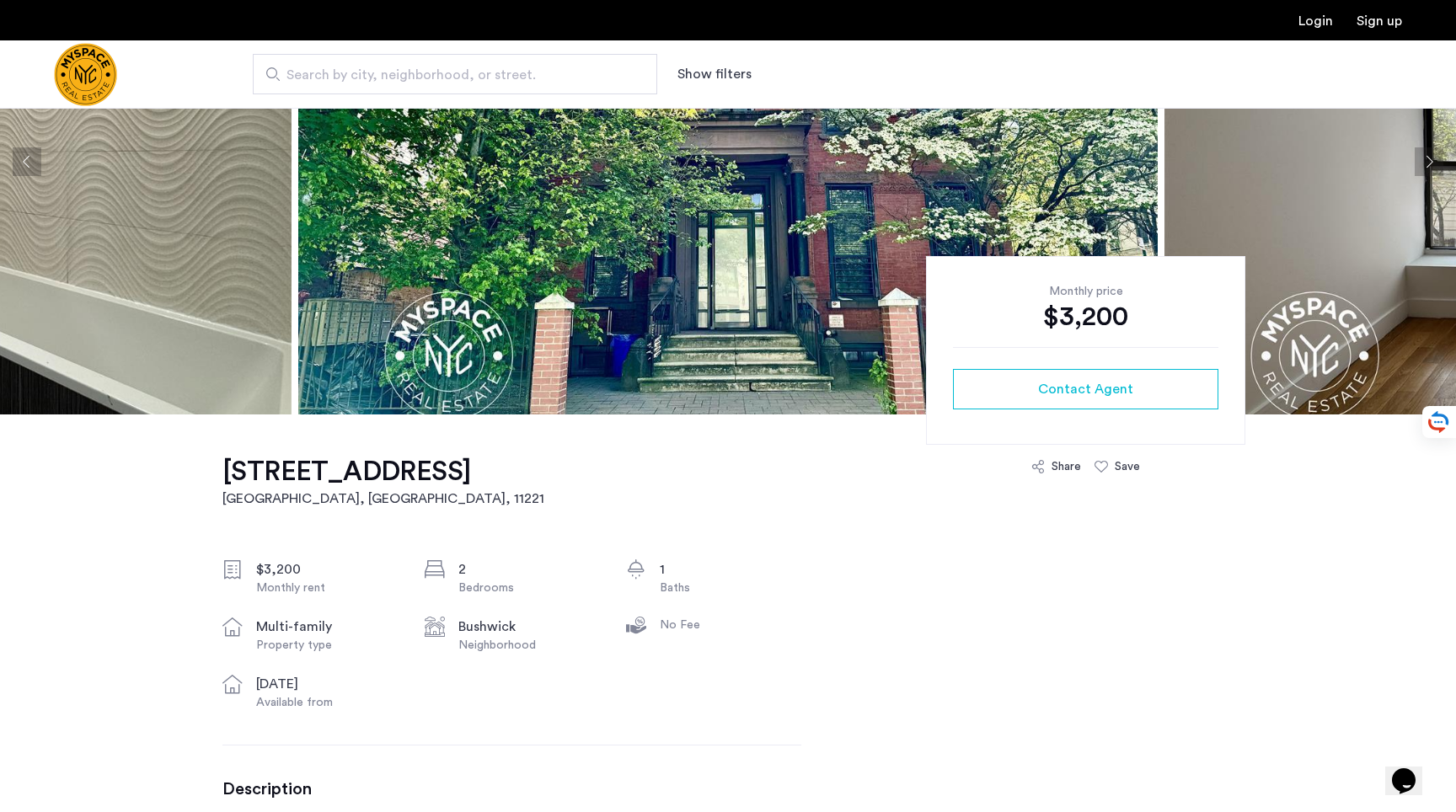
click at [1418, 155] on button "Next apartment" at bounding box center [1428, 161] width 28 height 28
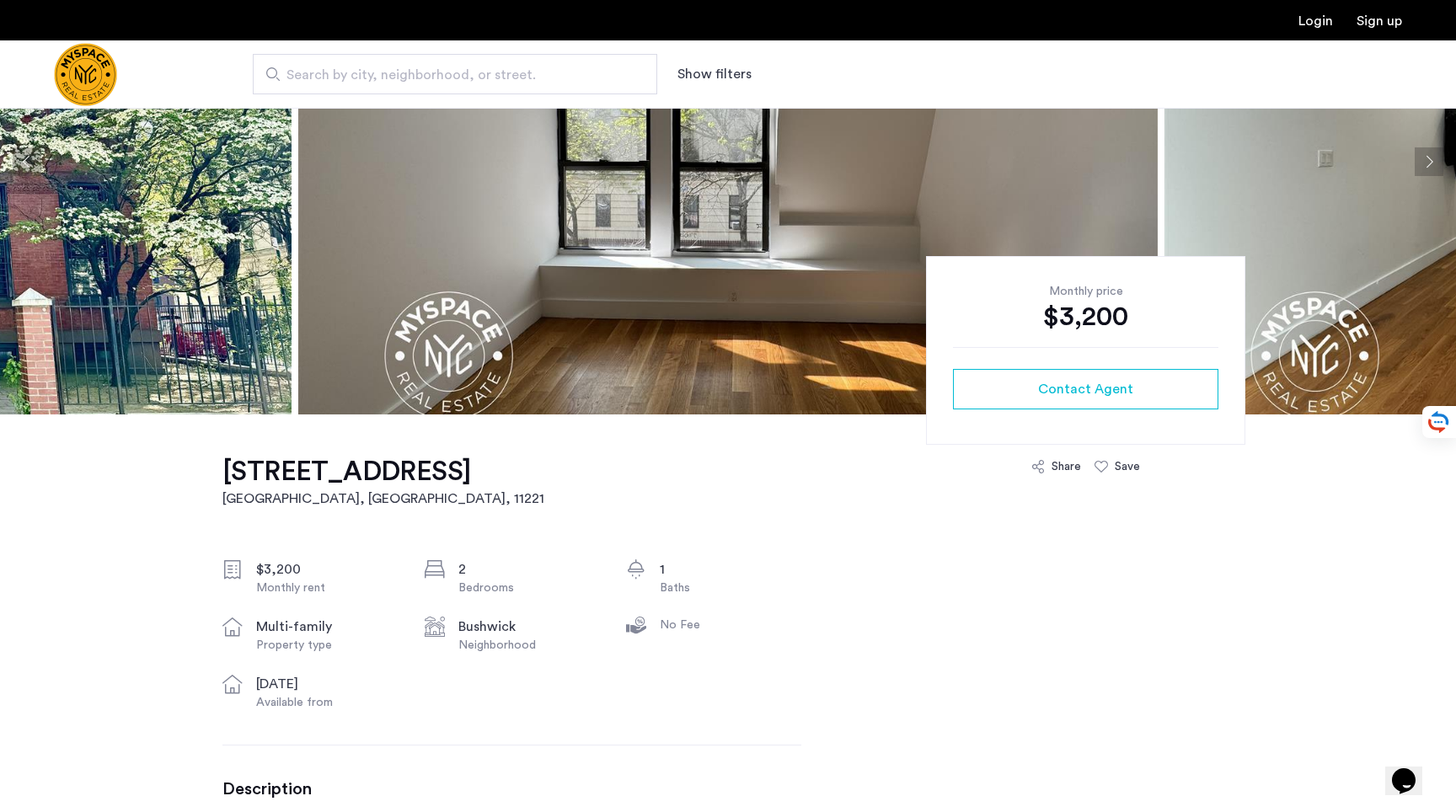
click at [1418, 155] on button "Next apartment" at bounding box center [1428, 161] width 28 height 28
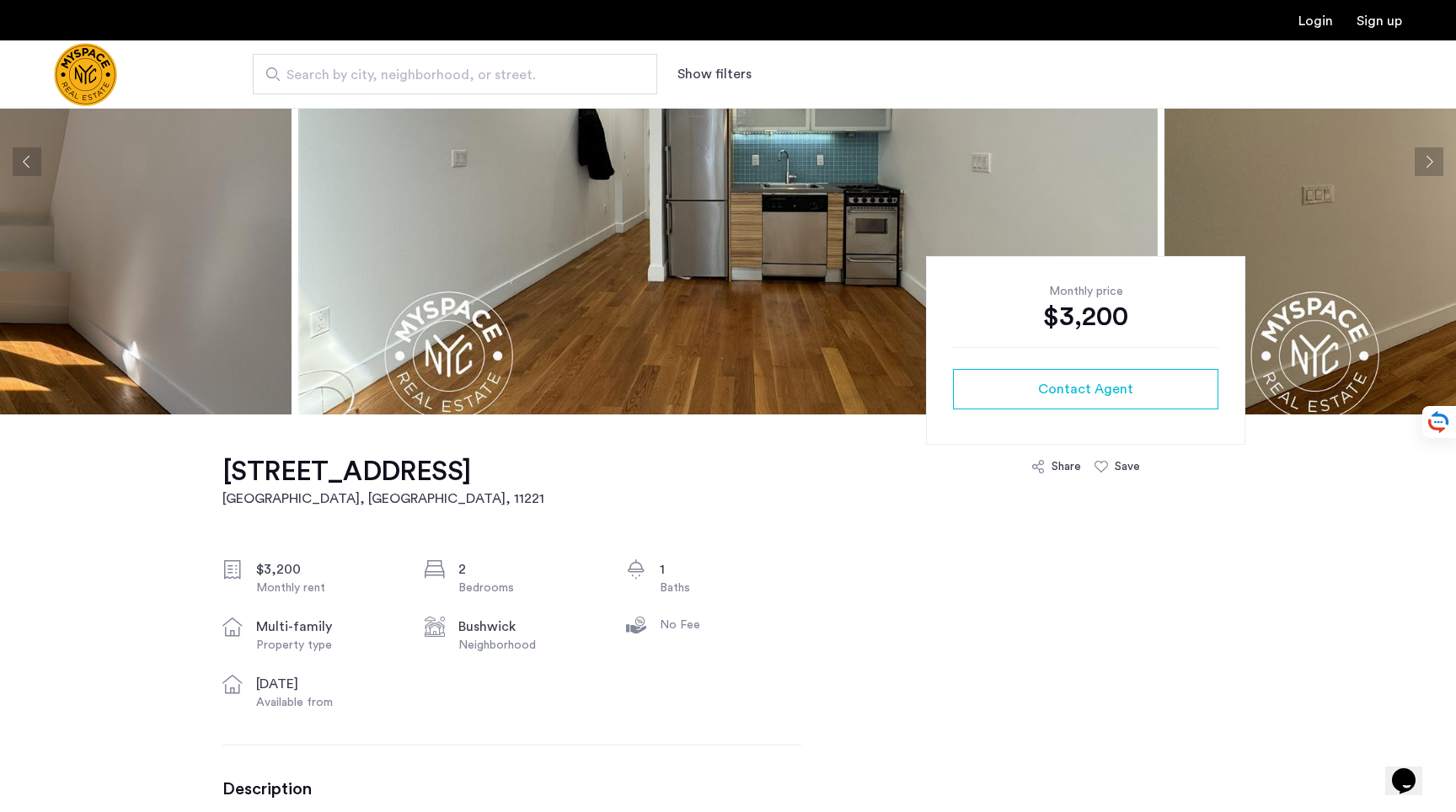
click at [1418, 155] on button "Next apartment" at bounding box center [1428, 161] width 28 height 28
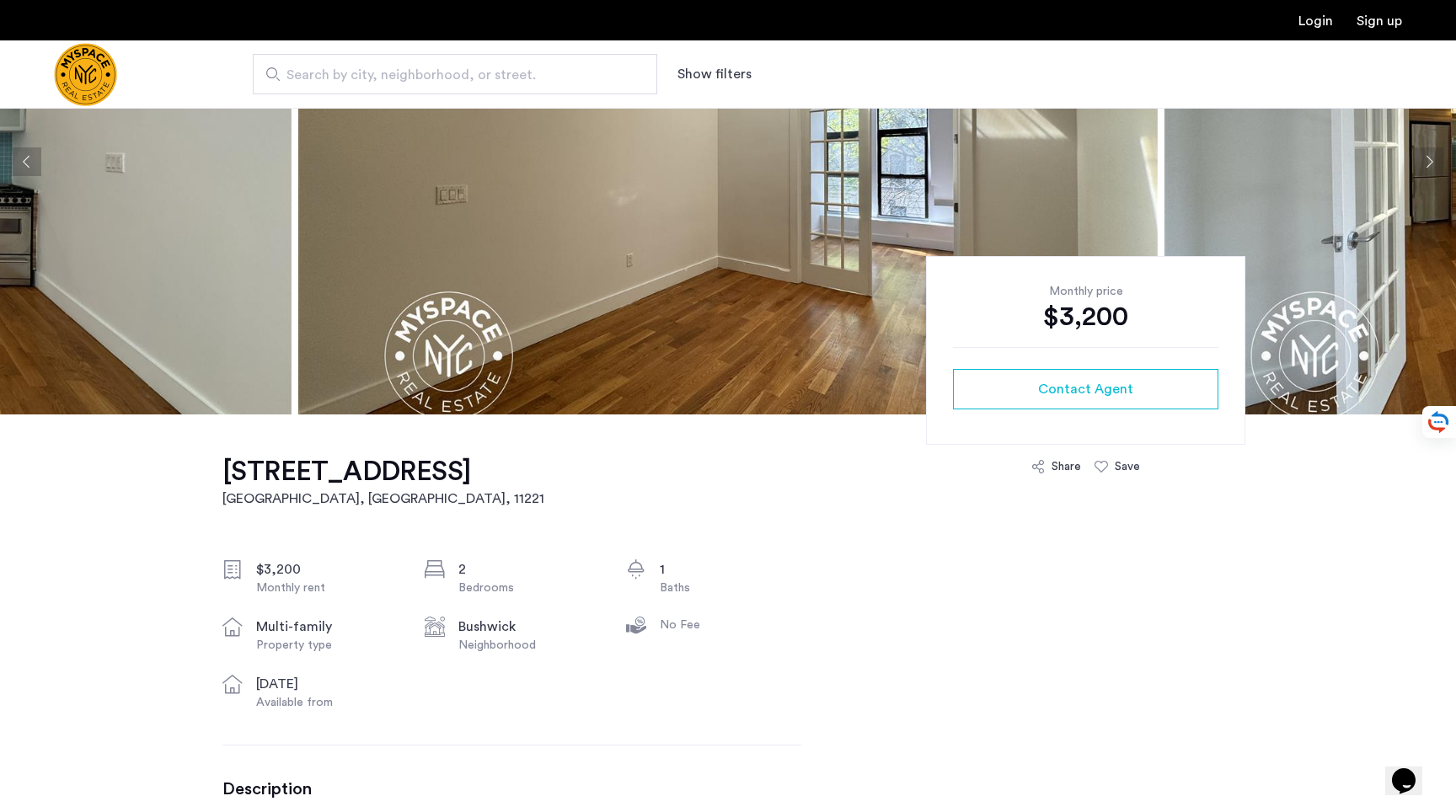
click at [1418, 155] on button "Next apartment" at bounding box center [1428, 161] width 28 height 28
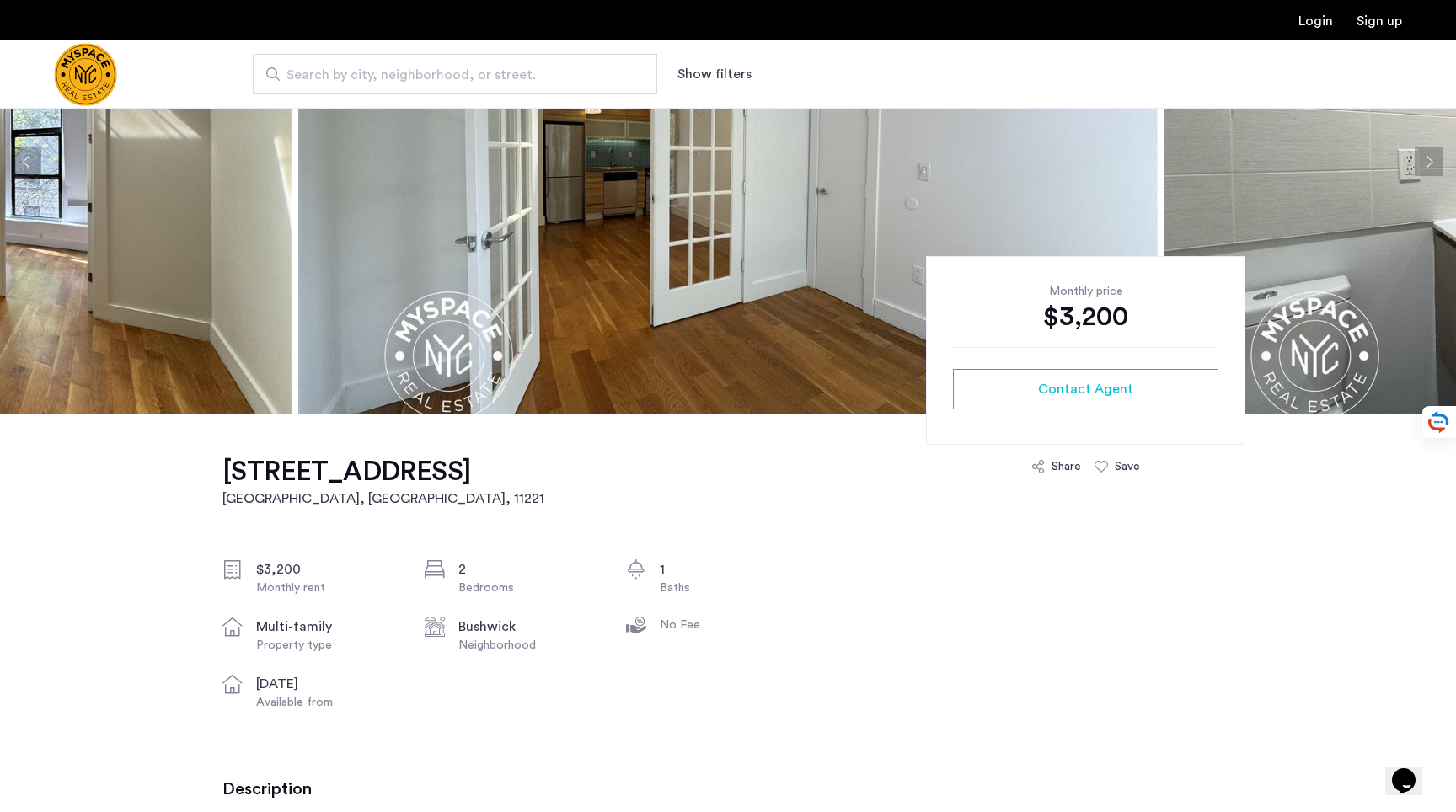
click at [1418, 155] on button "Next apartment" at bounding box center [1428, 161] width 28 height 28
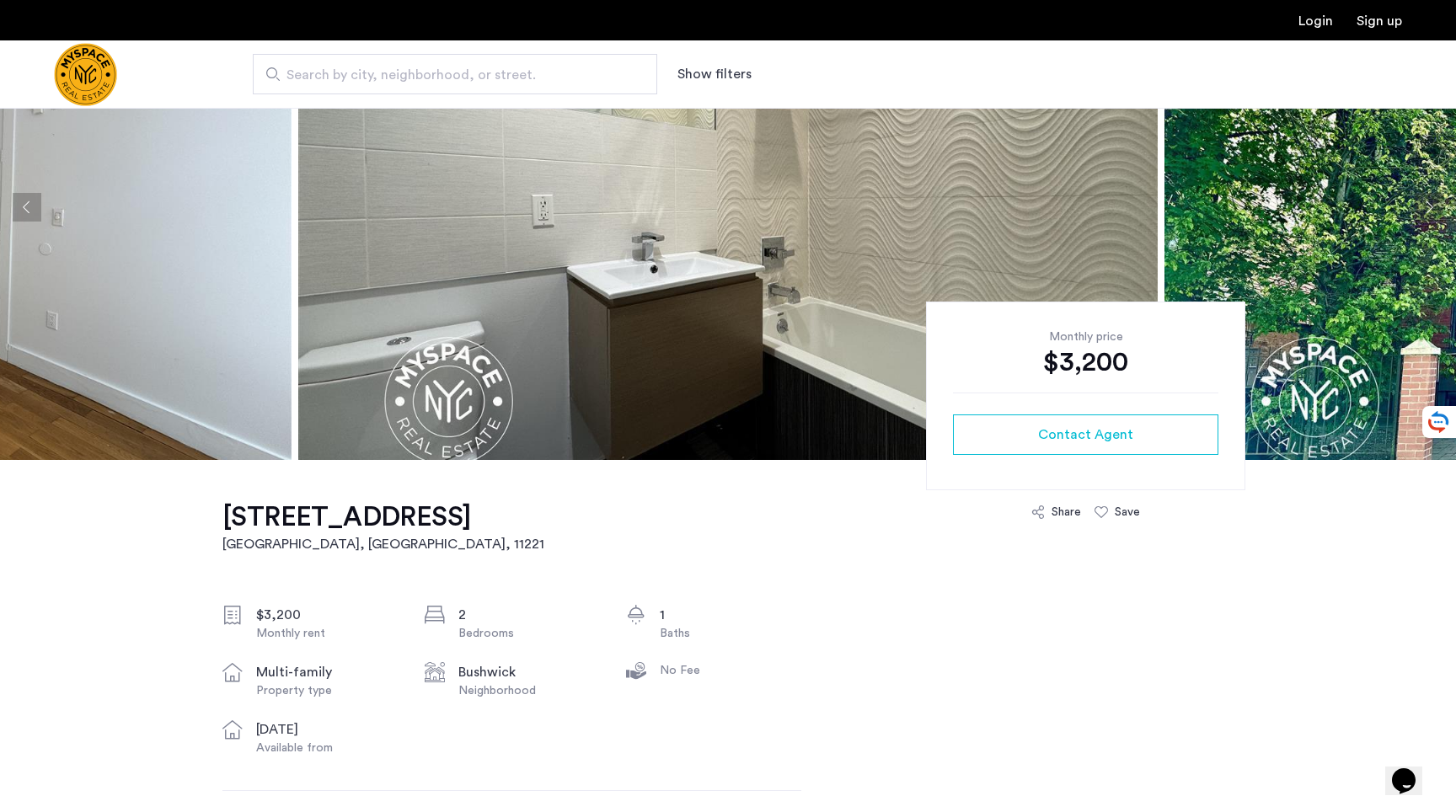
scroll to position [0, 0]
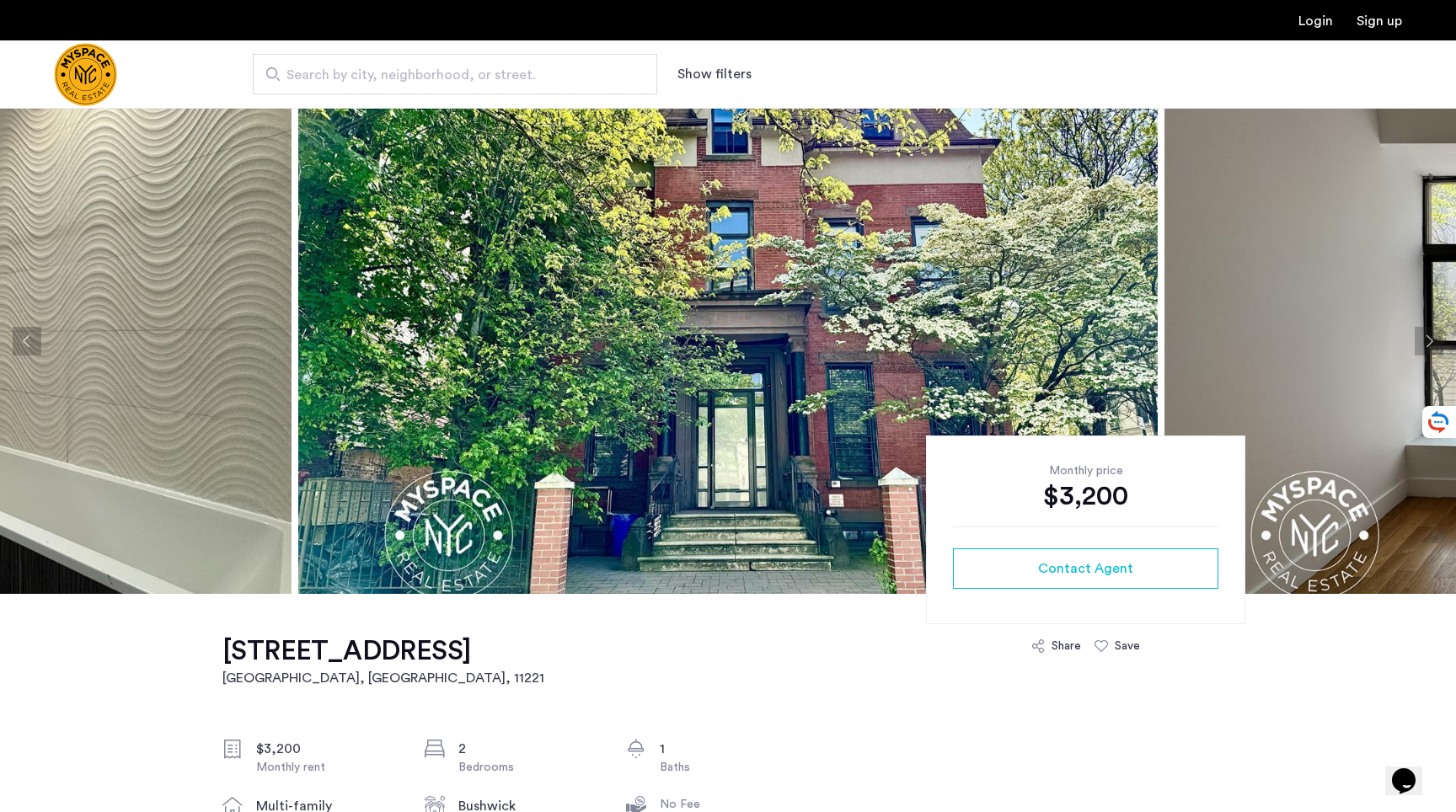
scroll to position [7, 0]
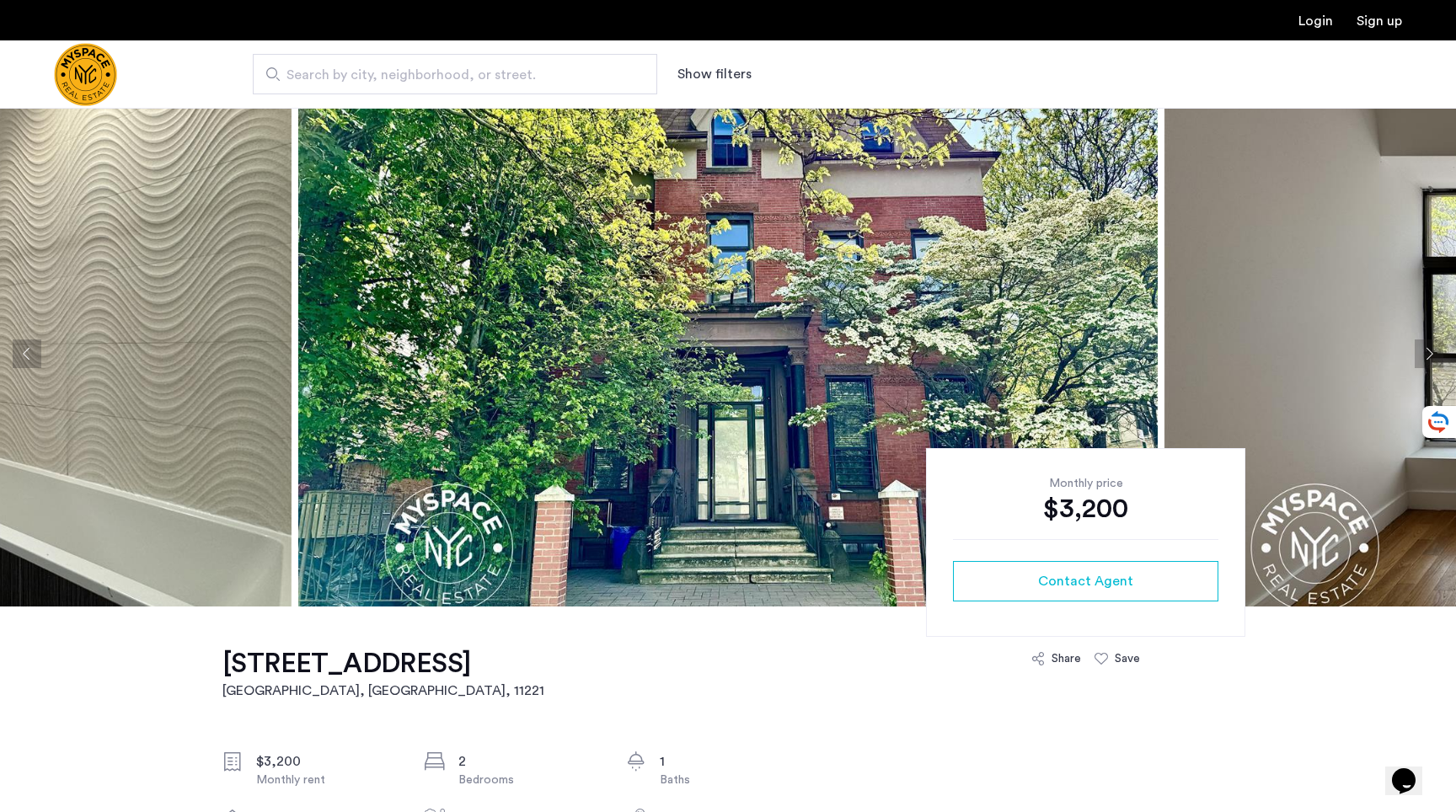
click at [1423, 361] on button "Next apartment" at bounding box center [1428, 354] width 28 height 28
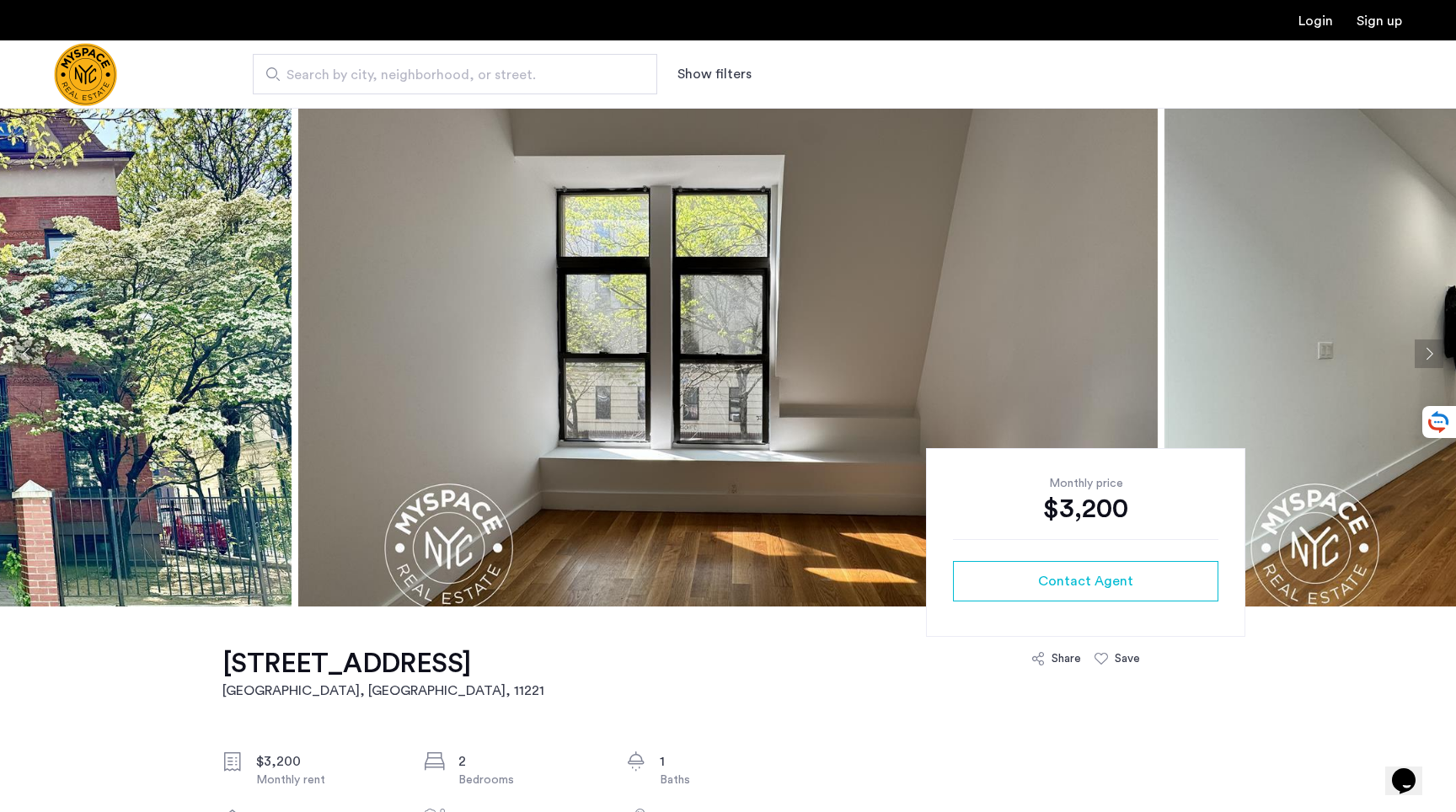
click at [1423, 361] on button "Next apartment" at bounding box center [1428, 354] width 28 height 28
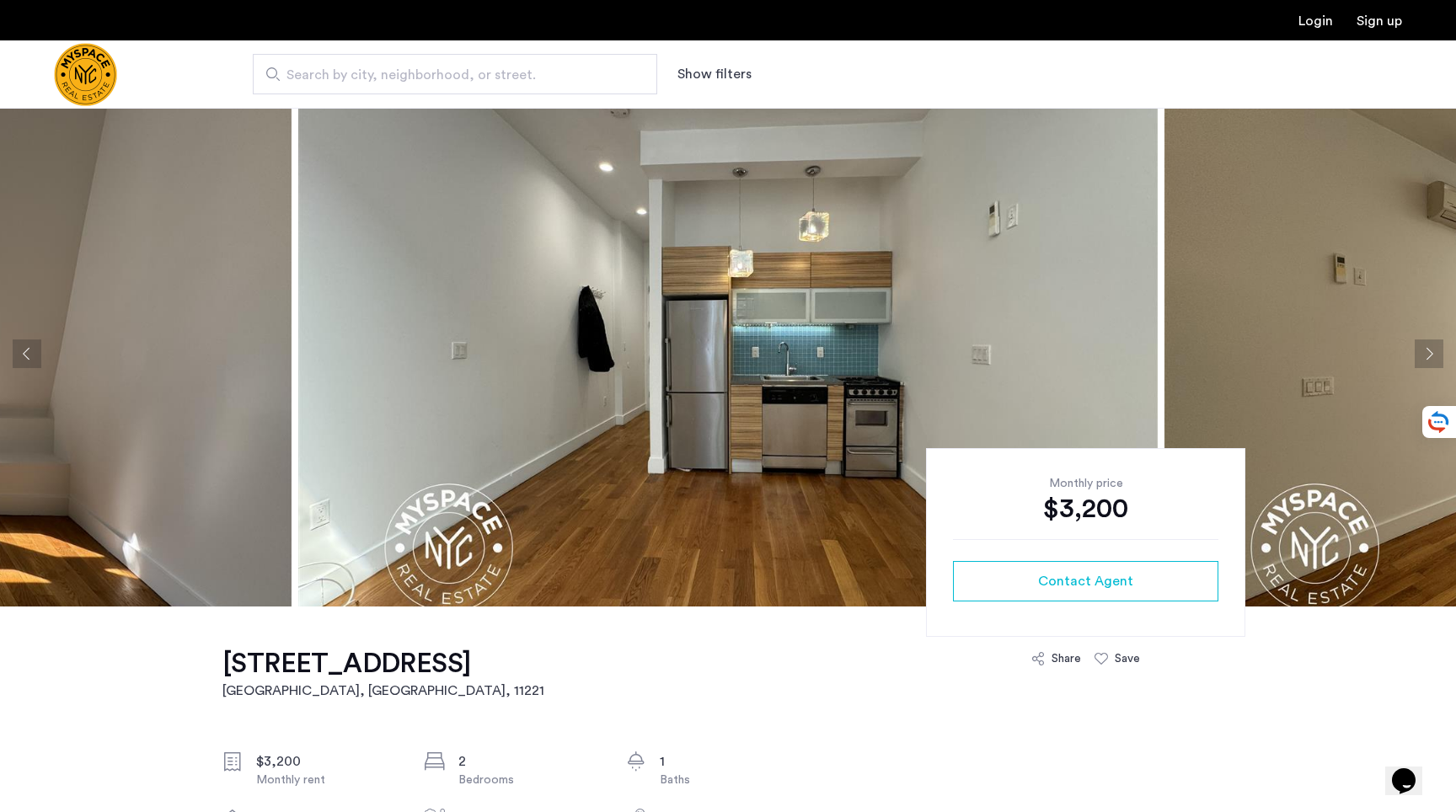
click at [1423, 361] on button "Next apartment" at bounding box center [1428, 354] width 28 height 28
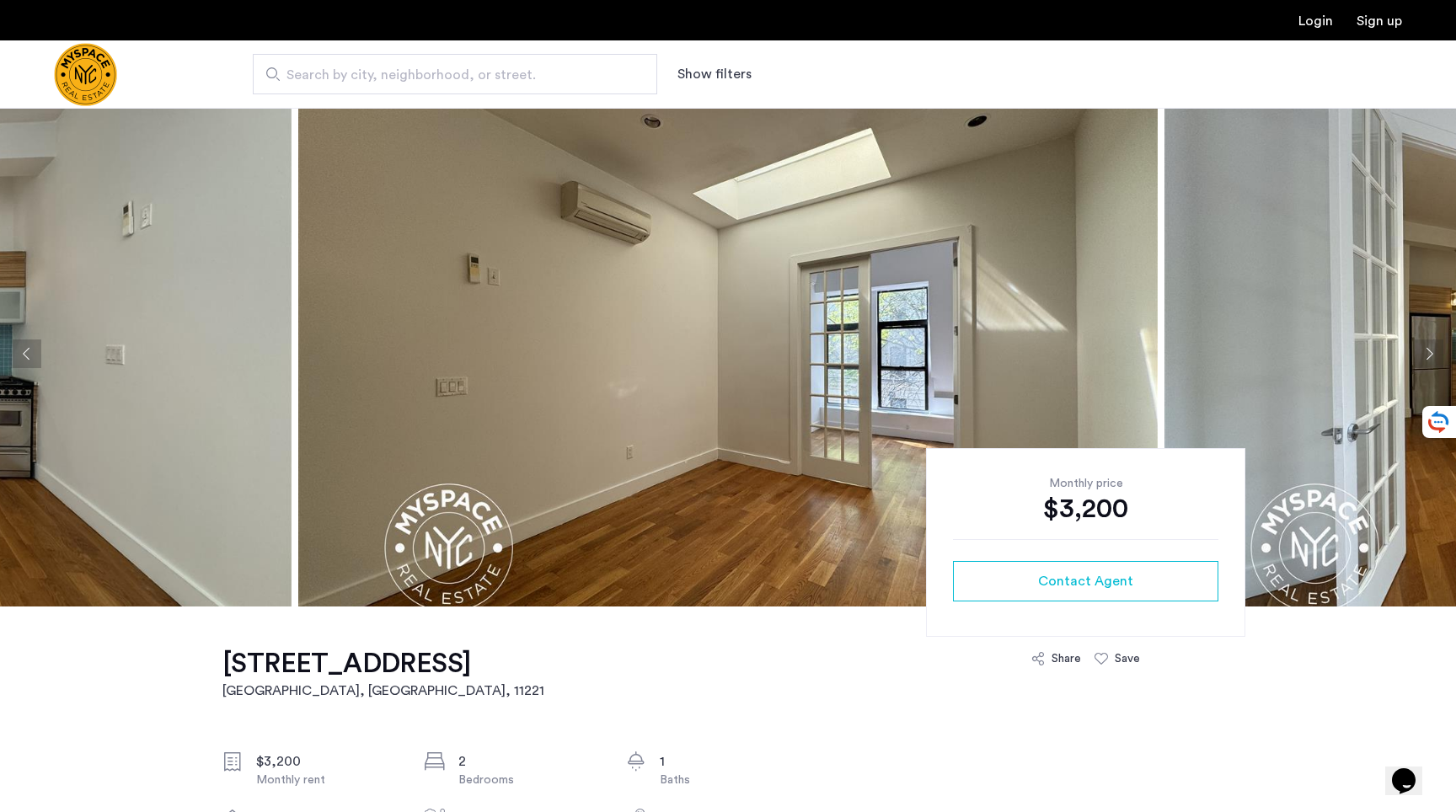
click at [1423, 361] on button "Next apartment" at bounding box center [1428, 354] width 28 height 28
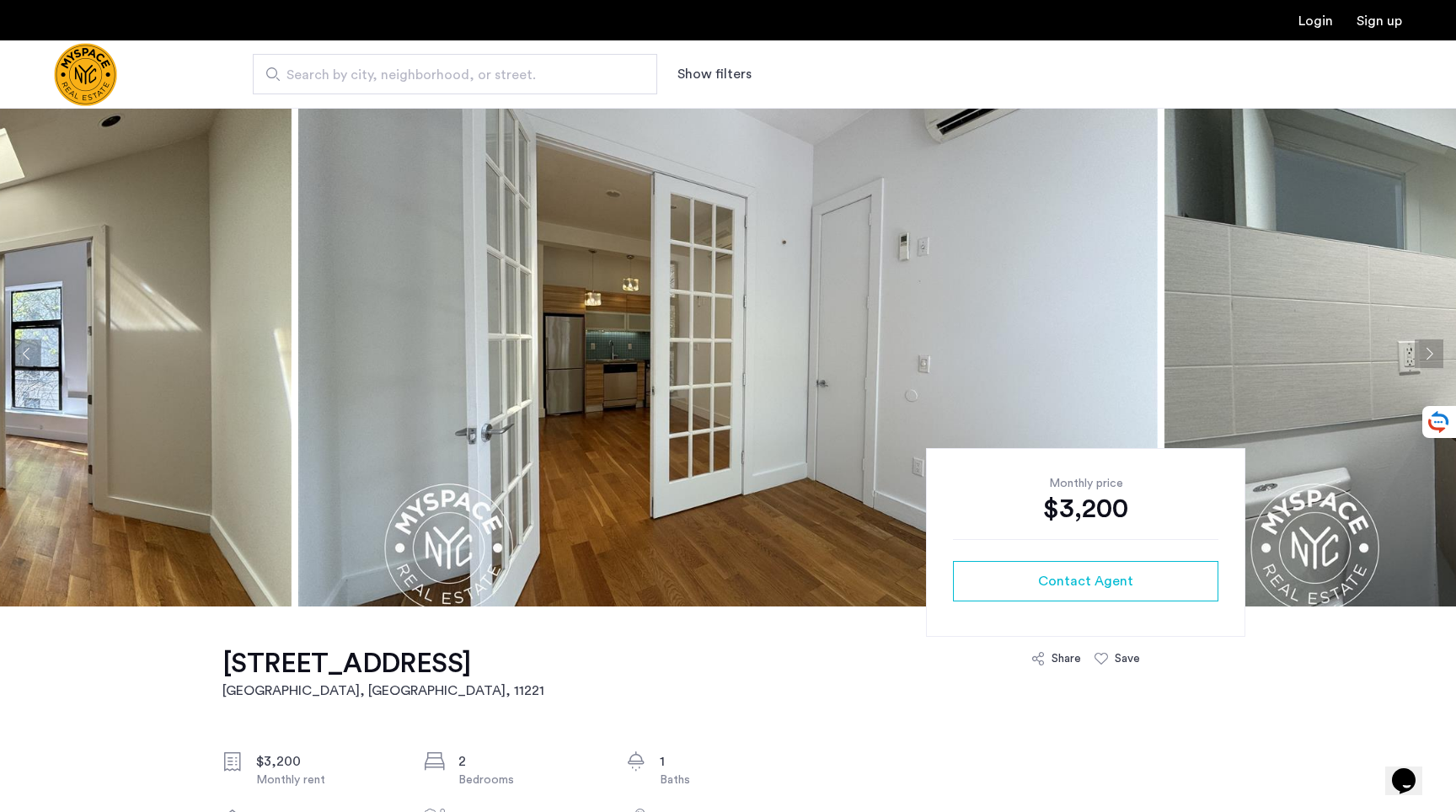
click at [1423, 361] on button "Next apartment" at bounding box center [1428, 354] width 28 height 28
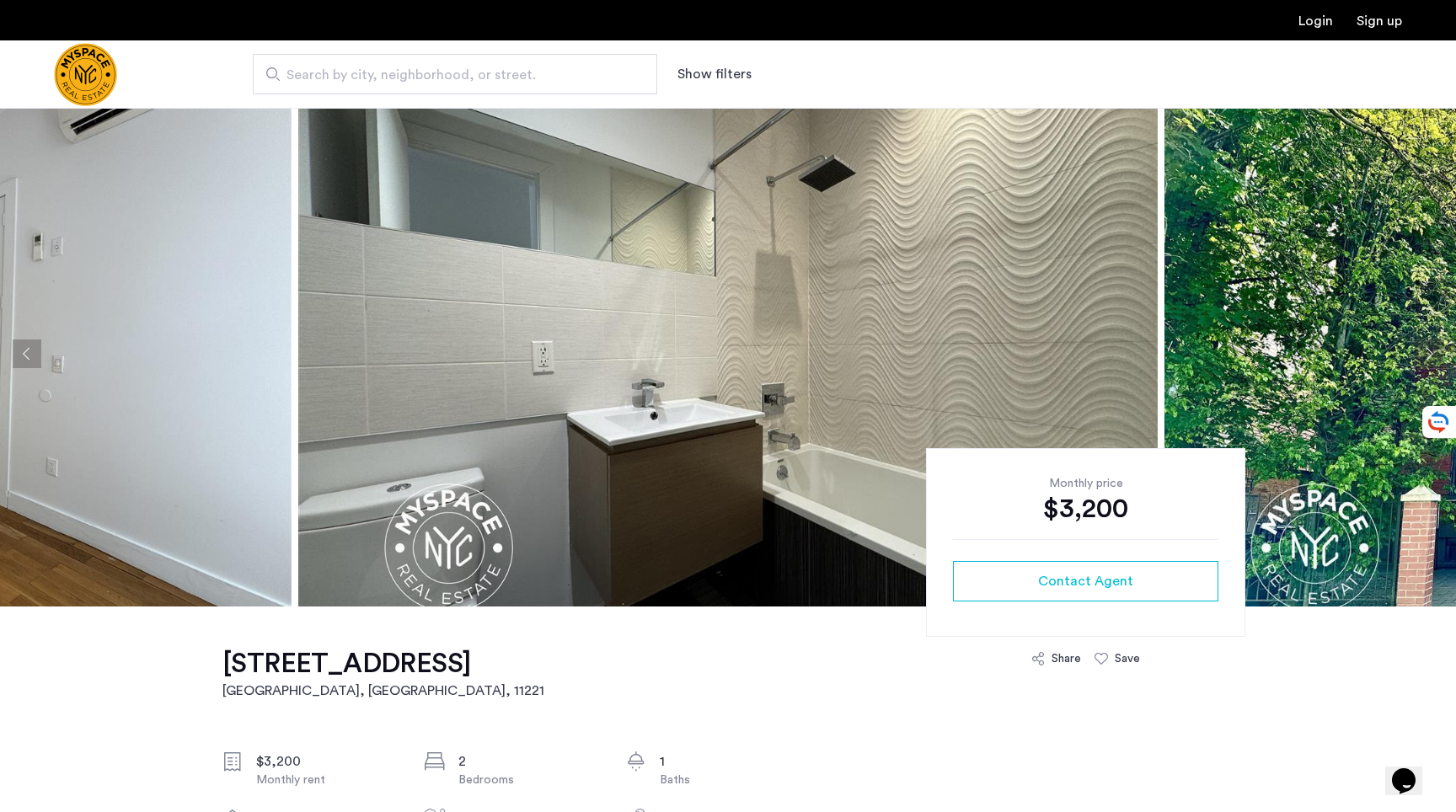
click at [1423, 361] on button "Next apartment" at bounding box center [1428, 354] width 28 height 28
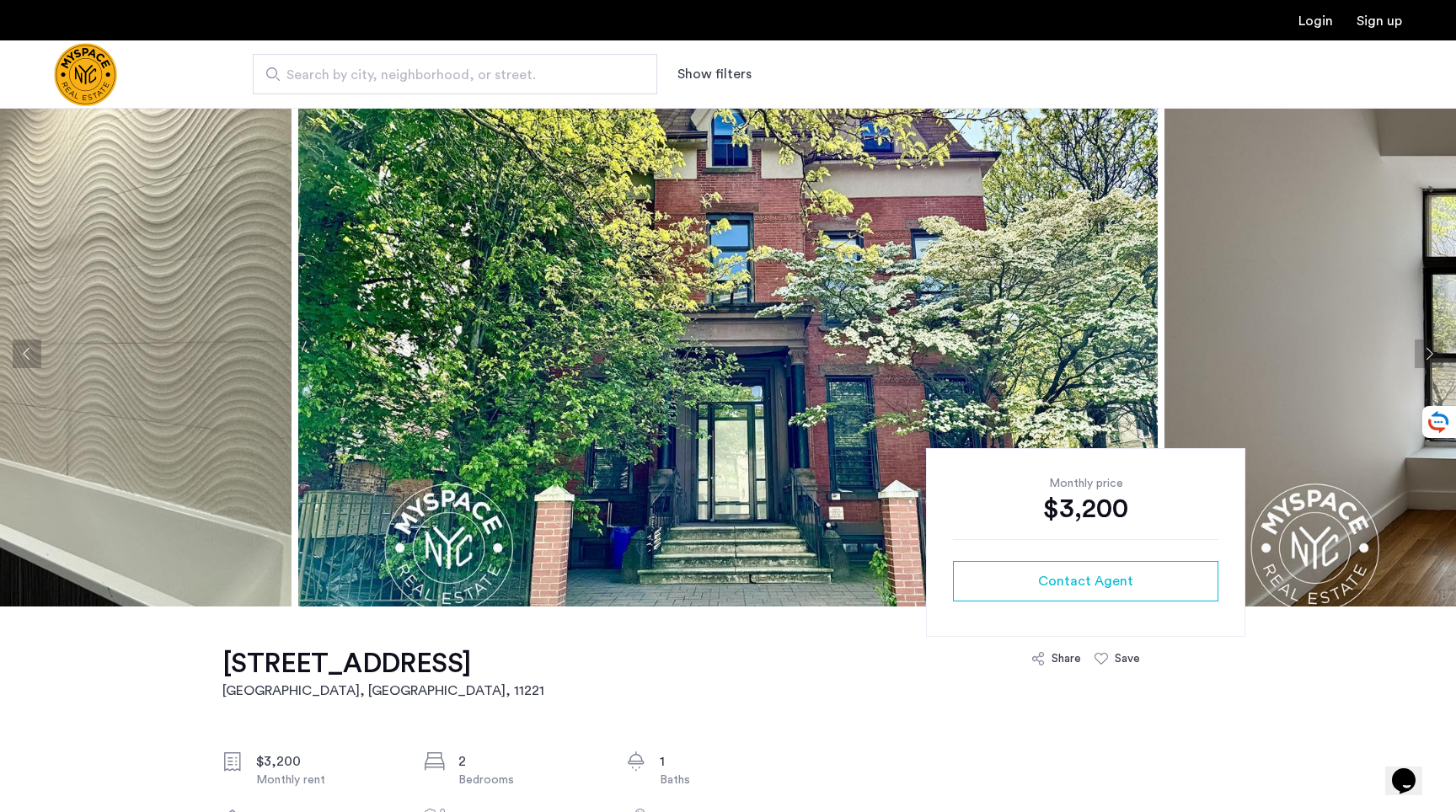
click at [1423, 361] on button "Next apartment" at bounding box center [1428, 354] width 28 height 28
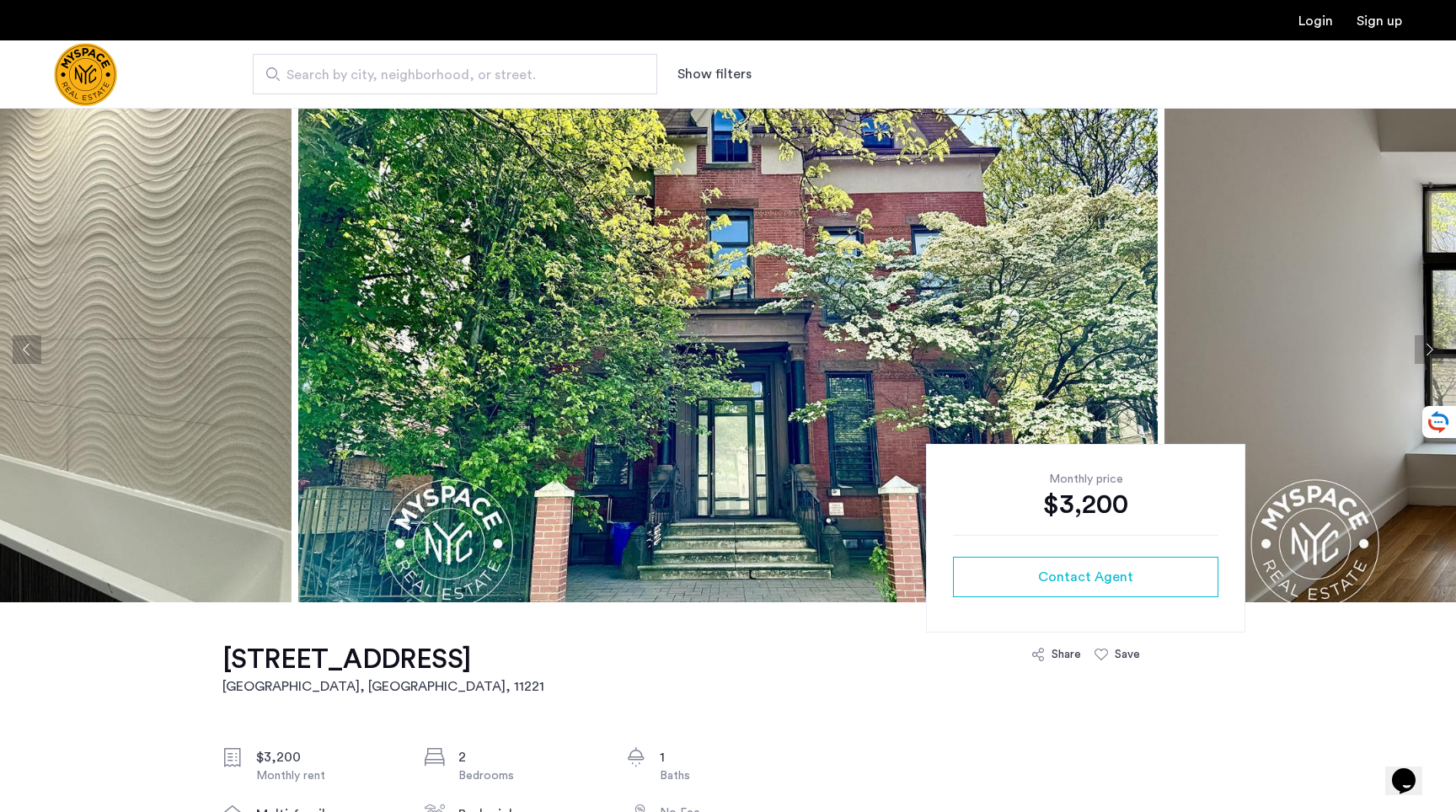
scroll to position [0, 0]
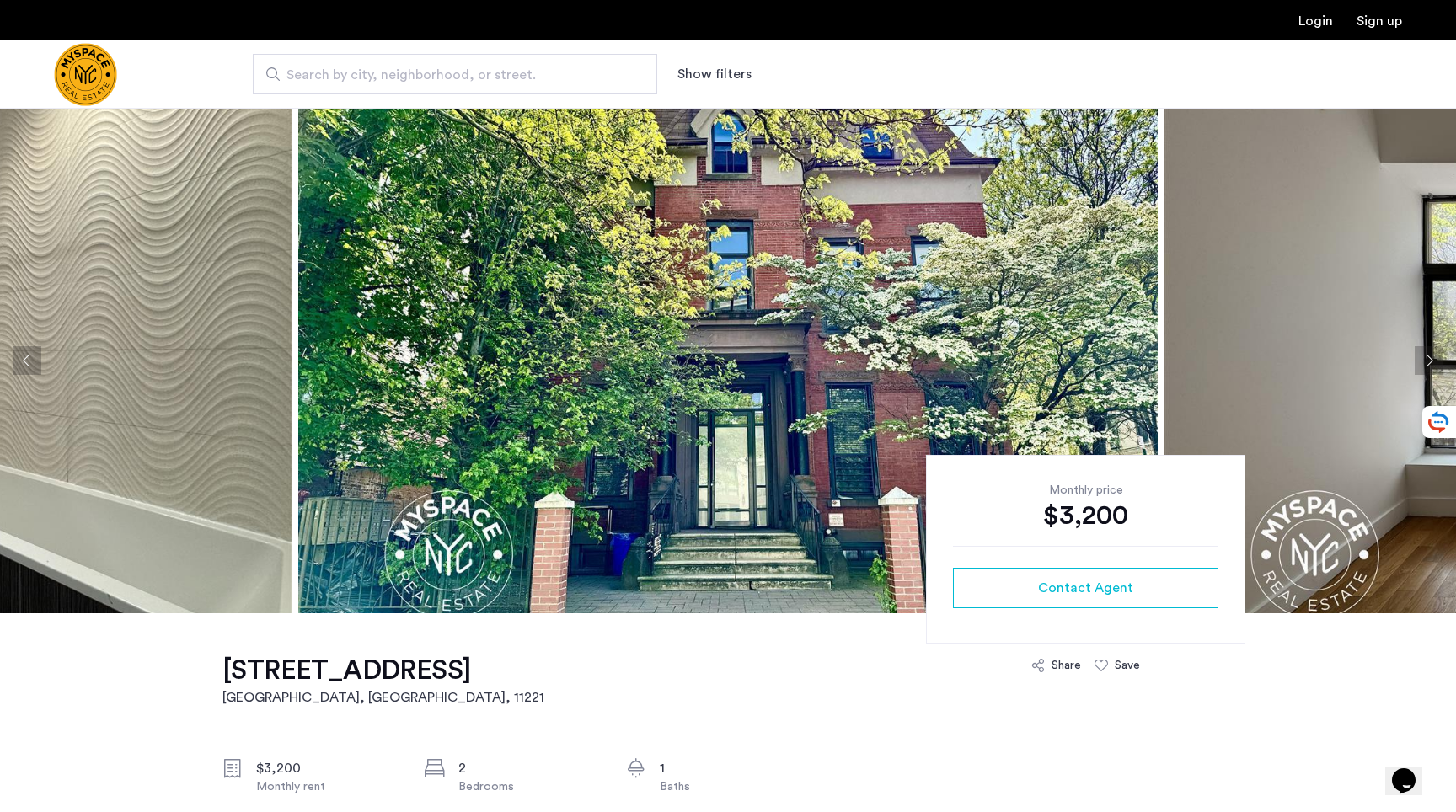
click at [1429, 352] on button "Next apartment" at bounding box center [1428, 360] width 28 height 28
